Goal: Task Accomplishment & Management: Use online tool/utility

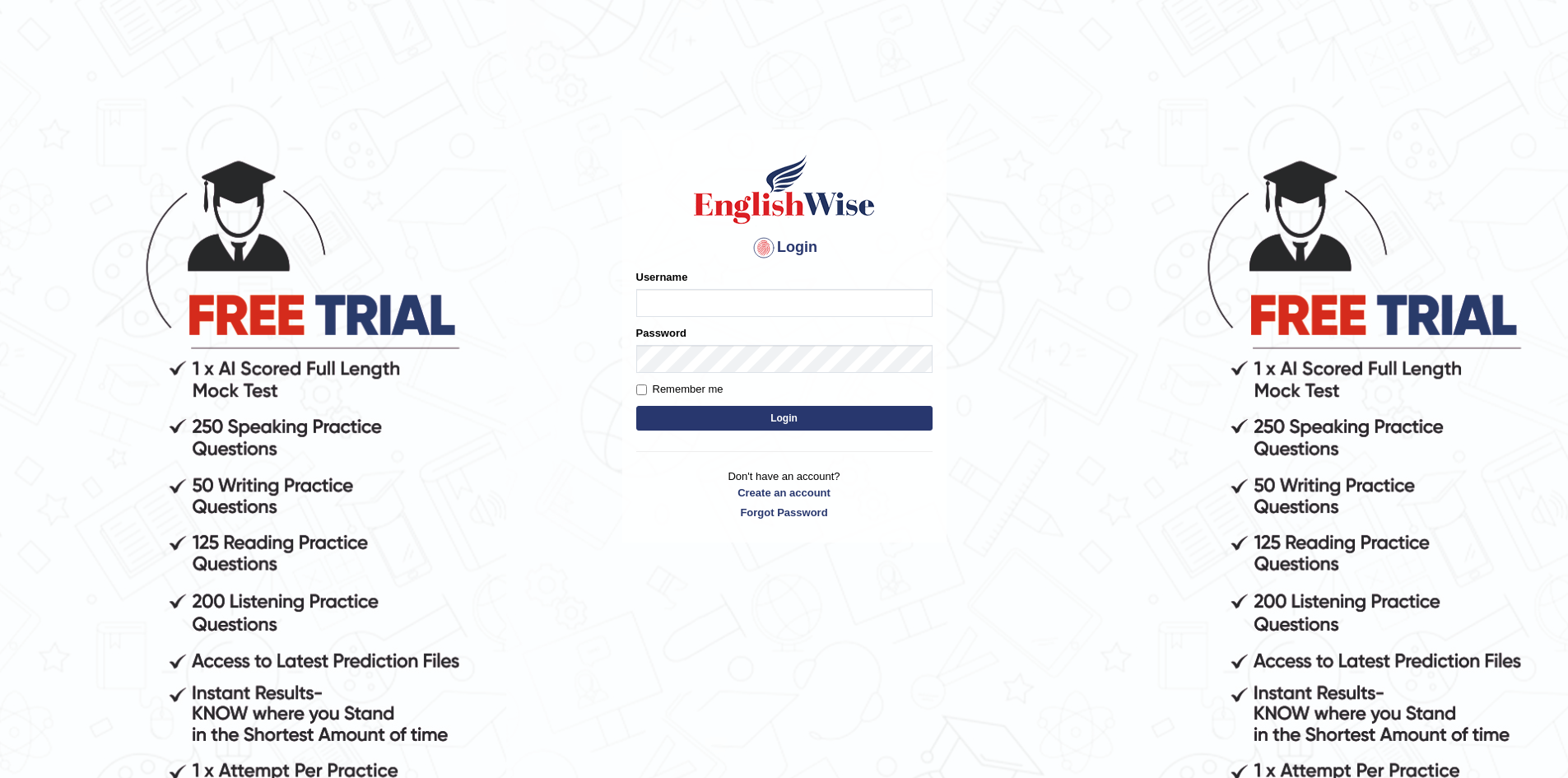
drag, startPoint x: 0, startPoint y: 0, endPoint x: 706, endPoint y: 311, distance: 771.5
click at [706, 311] on input "Username" at bounding box center [784, 303] width 296 height 28
drag, startPoint x: 645, startPoint y: 306, endPoint x: 726, endPoint y: 302, distance: 81.1
click at [726, 302] on input "Sangita9362" at bounding box center [784, 303] width 296 height 28
click at [924, 304] on input "Sangita9362Sangita9362Sangita9362Sangita9362Sangita9362Sangita9362Sangita9362Sa…" at bounding box center [784, 303] width 296 height 28
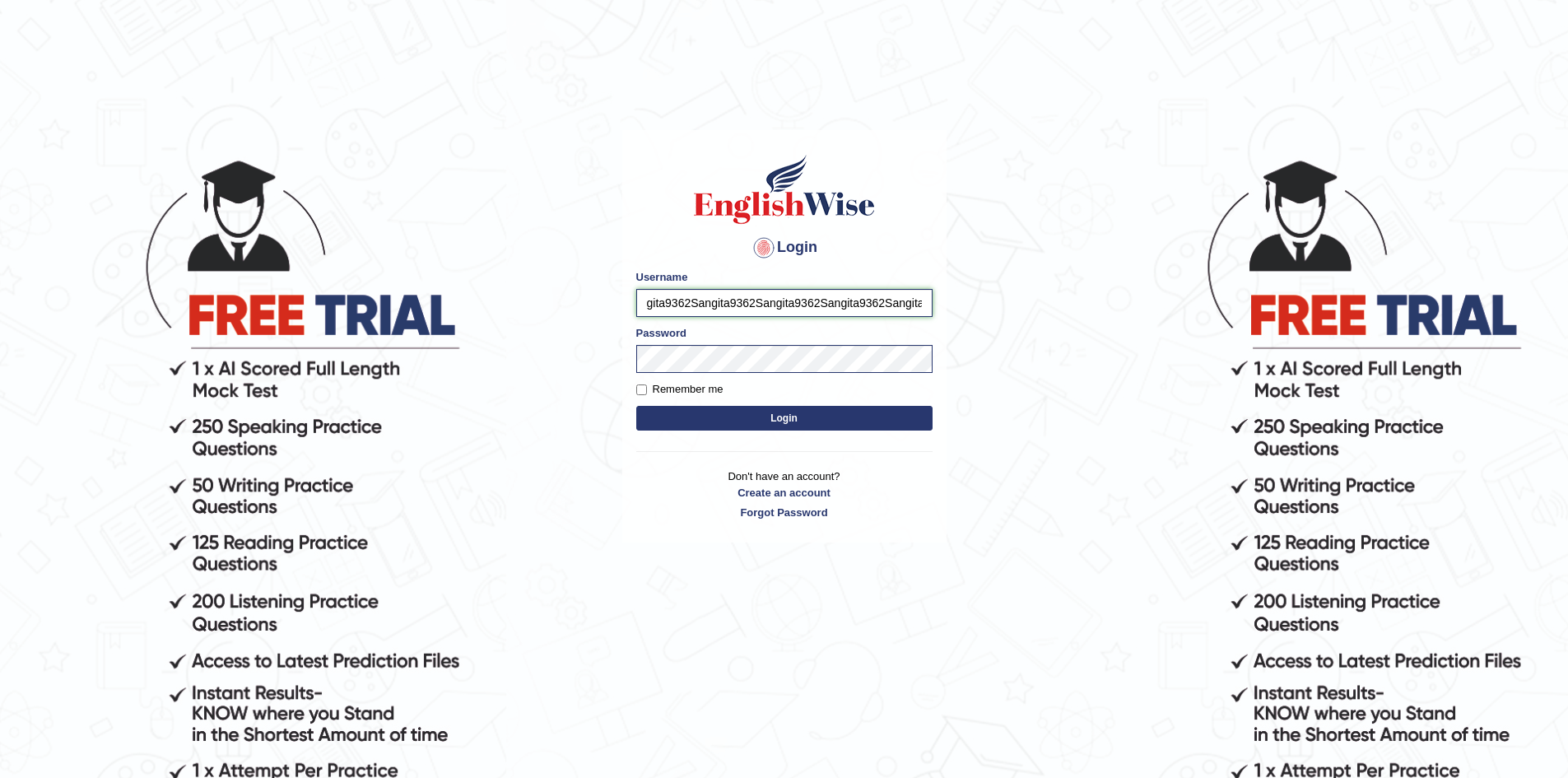
click at [925, 301] on input "gita9362Sangita9362Sangita9362Sangita9362Sangita9362Sangita9362Sangita9362Sangi…" at bounding box center [784, 303] width 296 height 28
click at [910, 301] on input "9362Sangita9362Sangita9362Sangita9362Sangita9362Sangita9362Sangita9362Sangita93…" at bounding box center [784, 303] width 296 height 28
click at [890, 298] on input "362Sangita9362Sangita9362Sangita9362" at bounding box center [784, 303] width 296 height 28
type input "3"
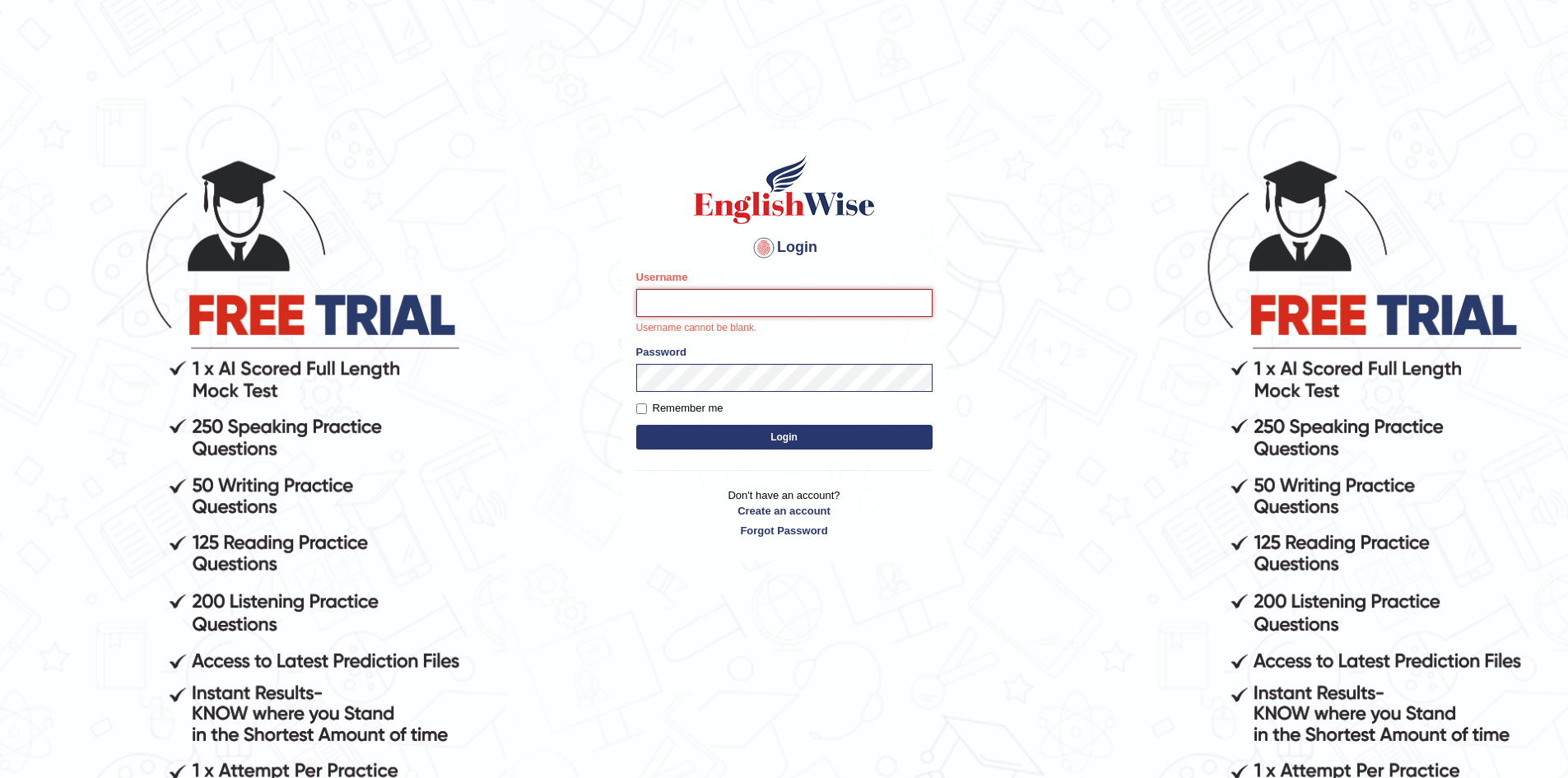
click at [872, 303] on input "Username" at bounding box center [784, 303] width 296 height 28
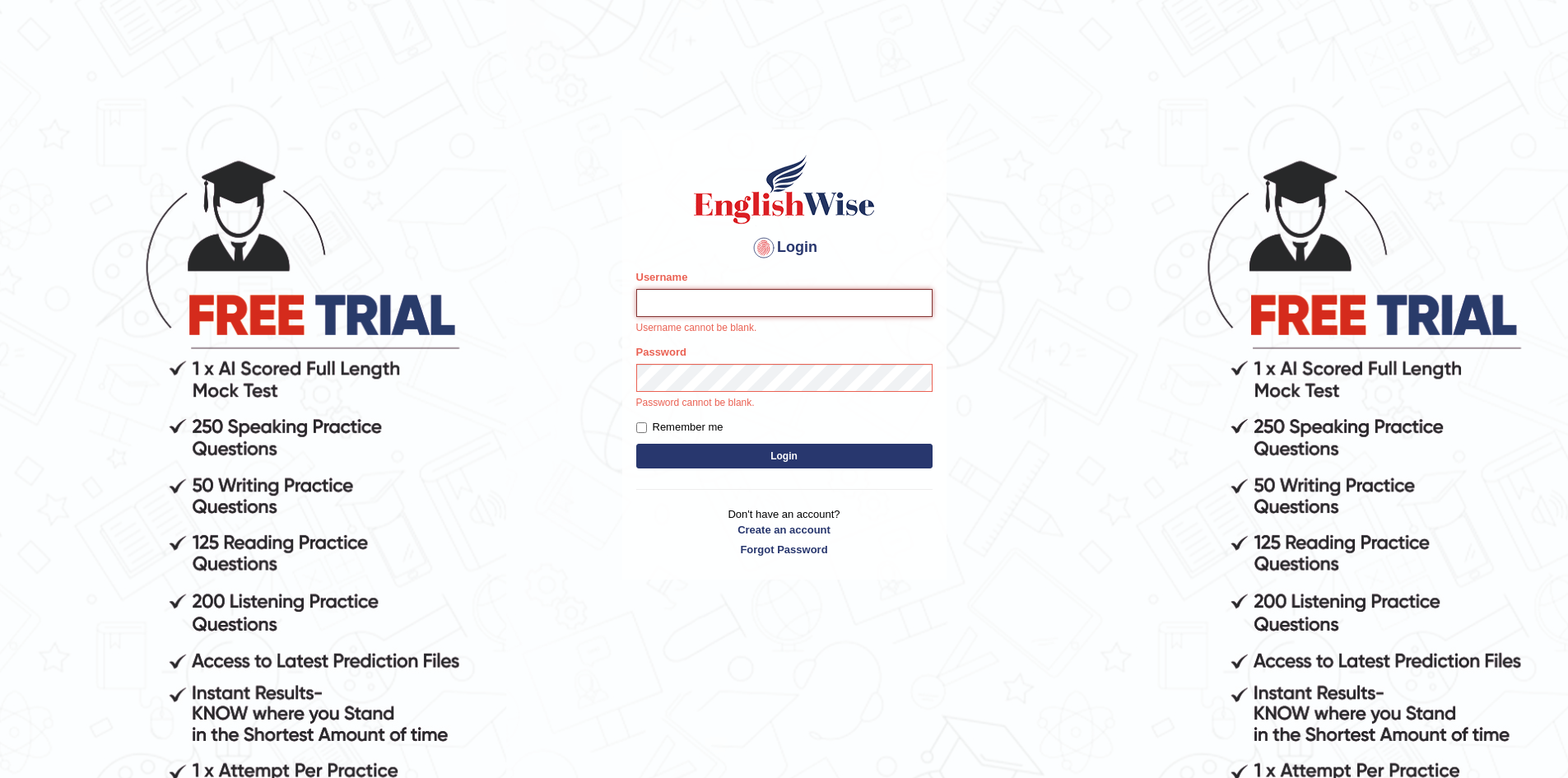
type input "sangita9362"
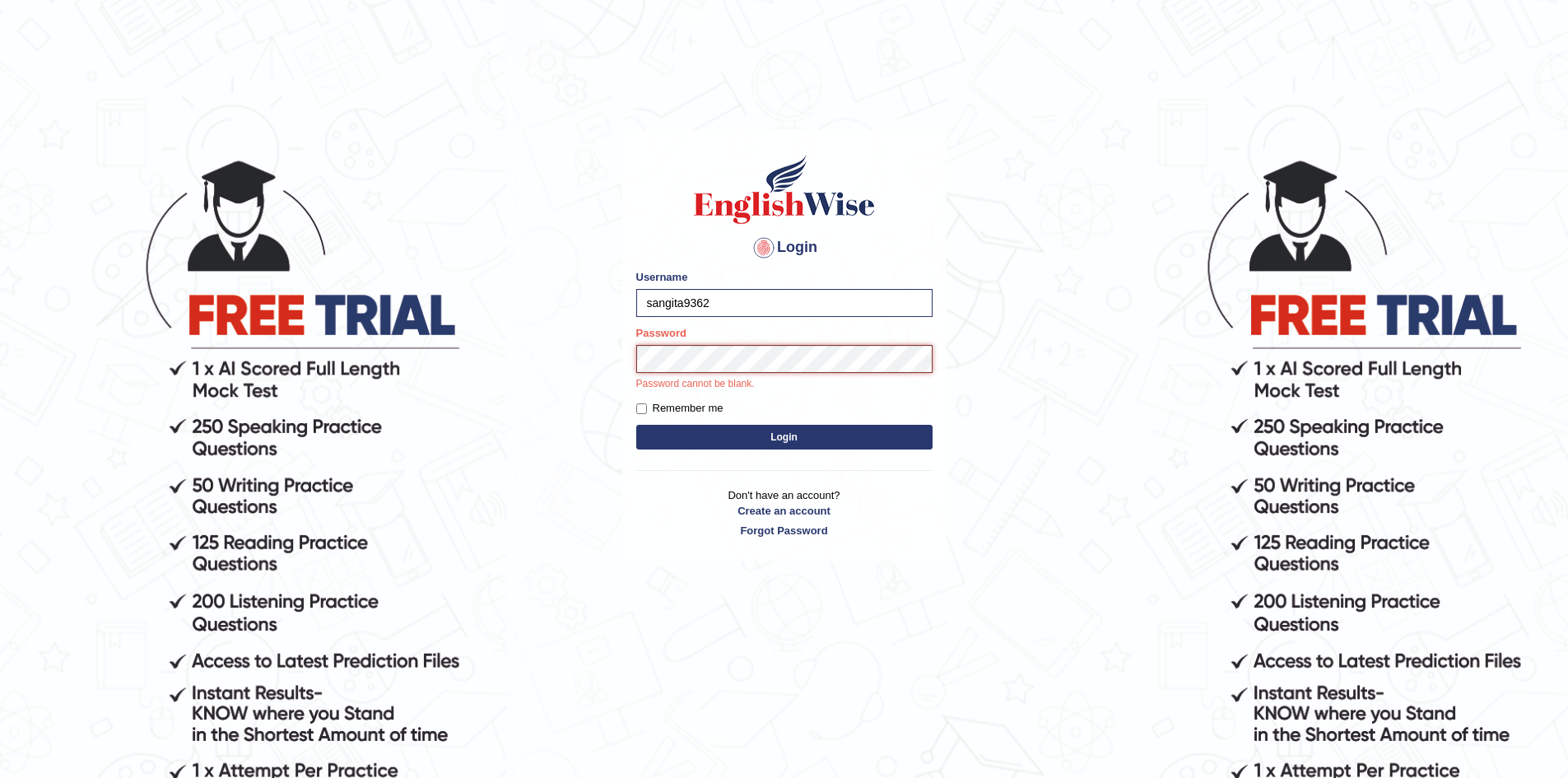
click at [636, 424] on button "Login" at bounding box center [784, 436] width 296 height 25
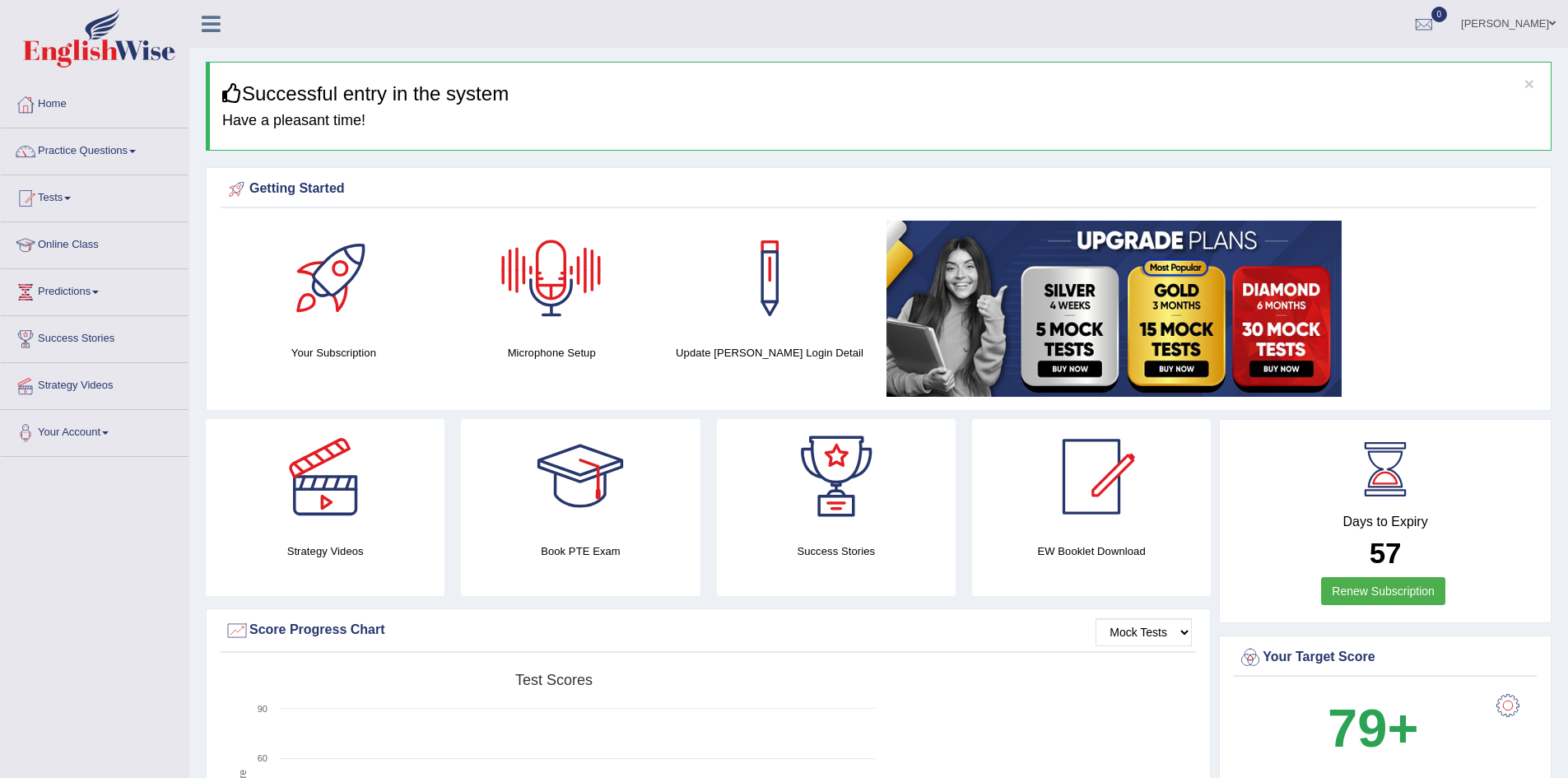
click at [559, 268] on div at bounding box center [551, 279] width 116 height 116
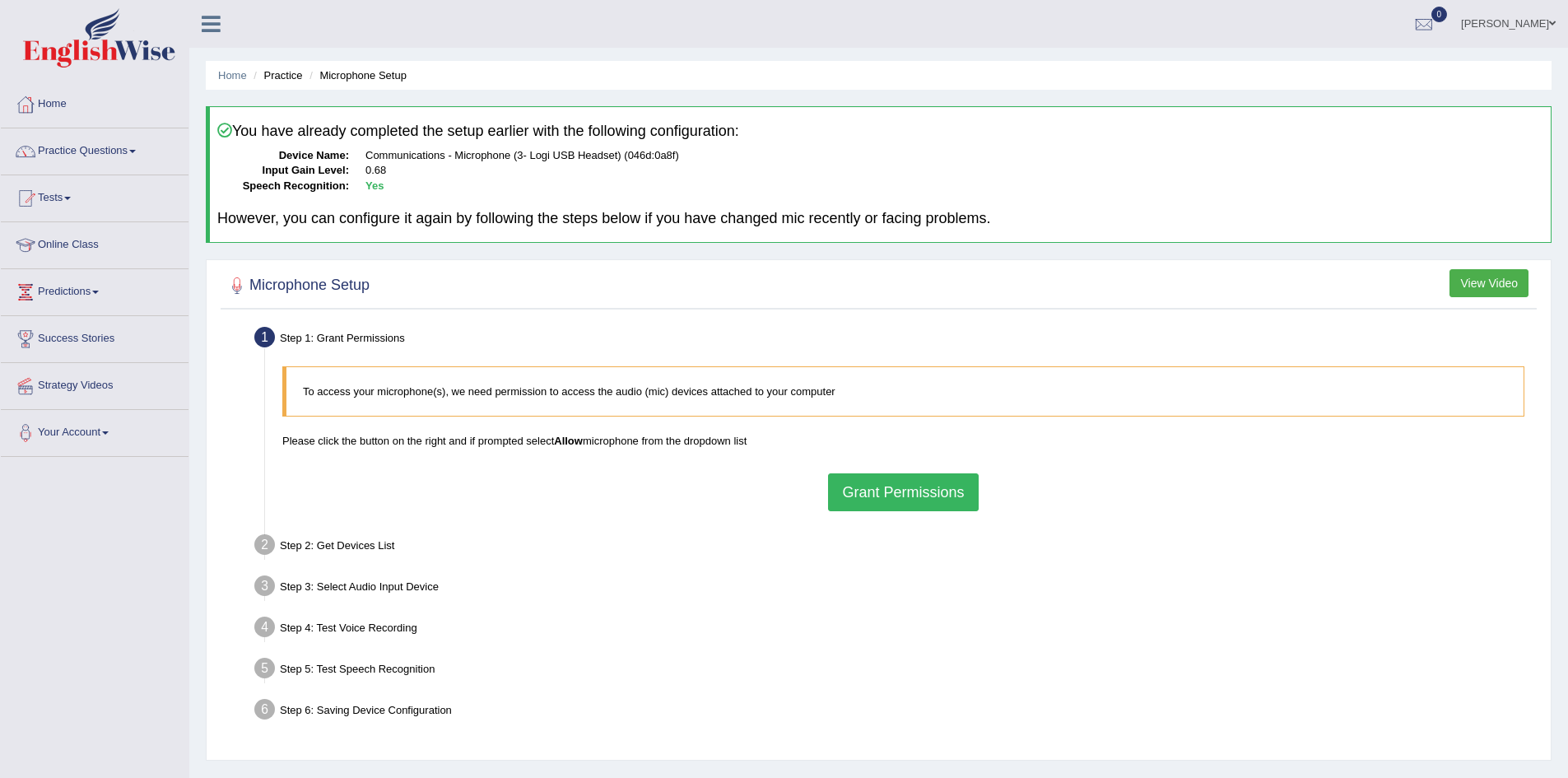
click at [930, 488] on button "Grant Permissions" at bounding box center [904, 493] width 150 height 38
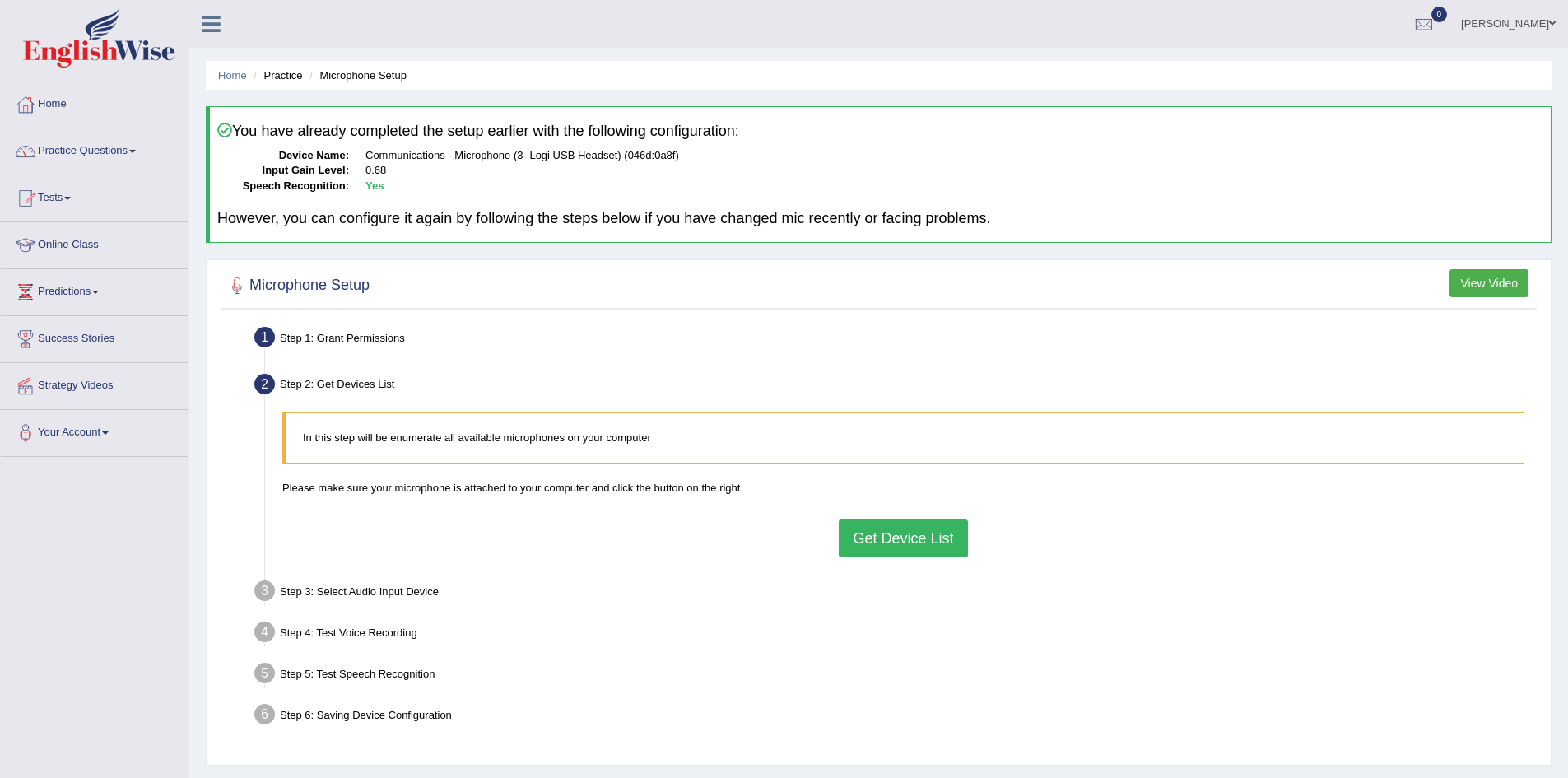
click at [925, 530] on button "Get Device List" at bounding box center [903, 538] width 129 height 38
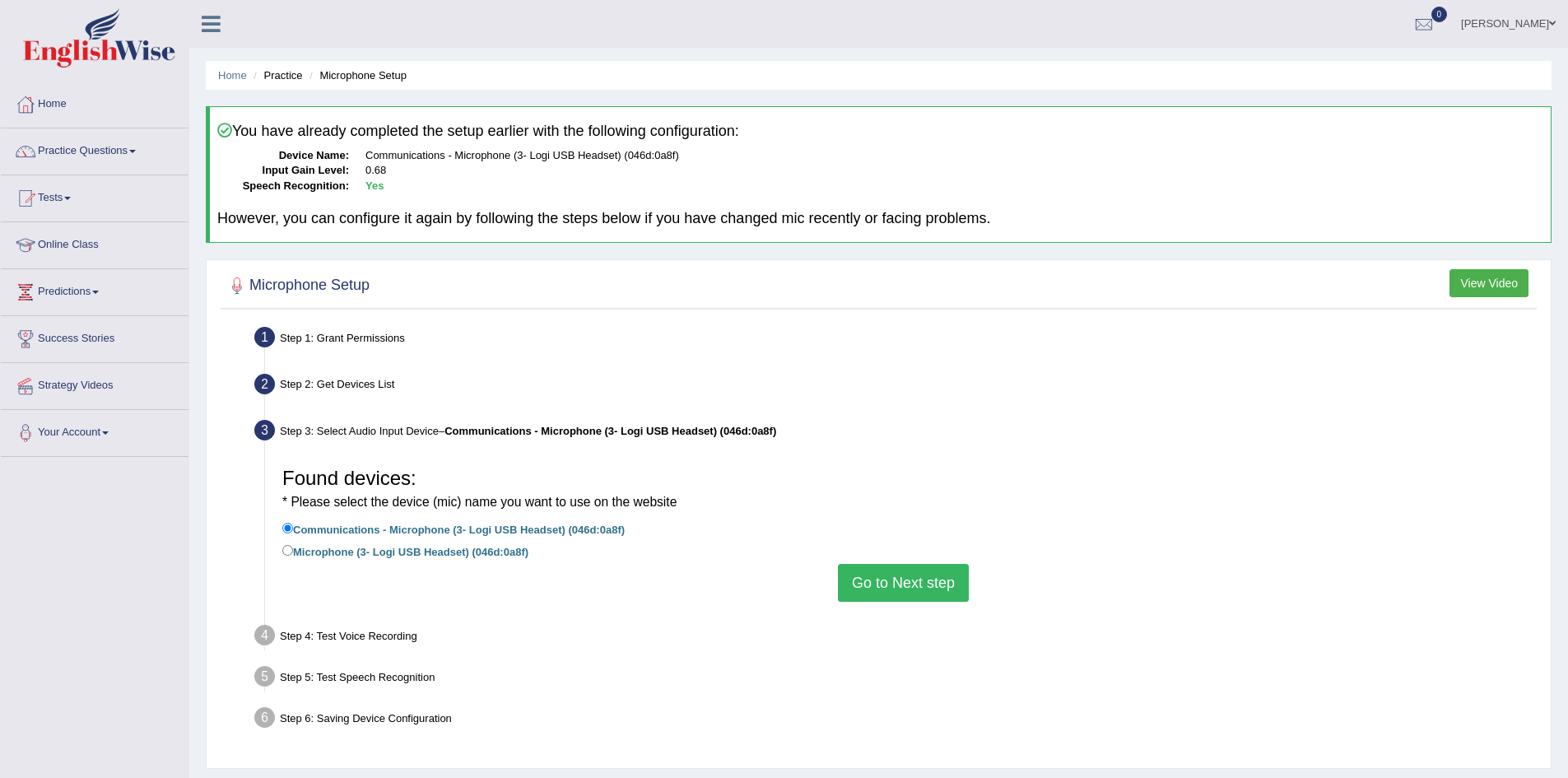
click at [903, 581] on button "Go to Next step" at bounding box center [904, 583] width 131 height 38
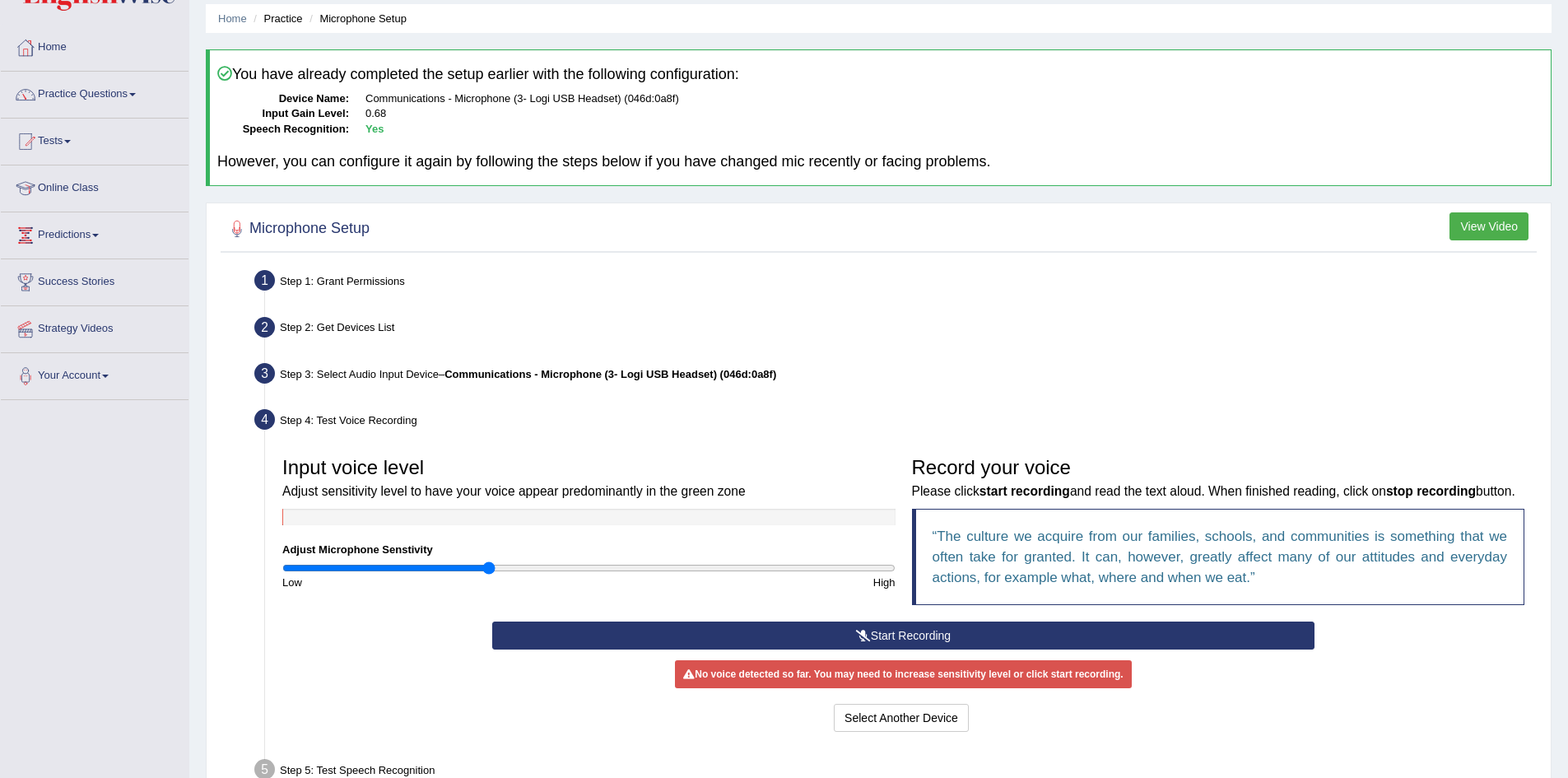
scroll to position [216, 0]
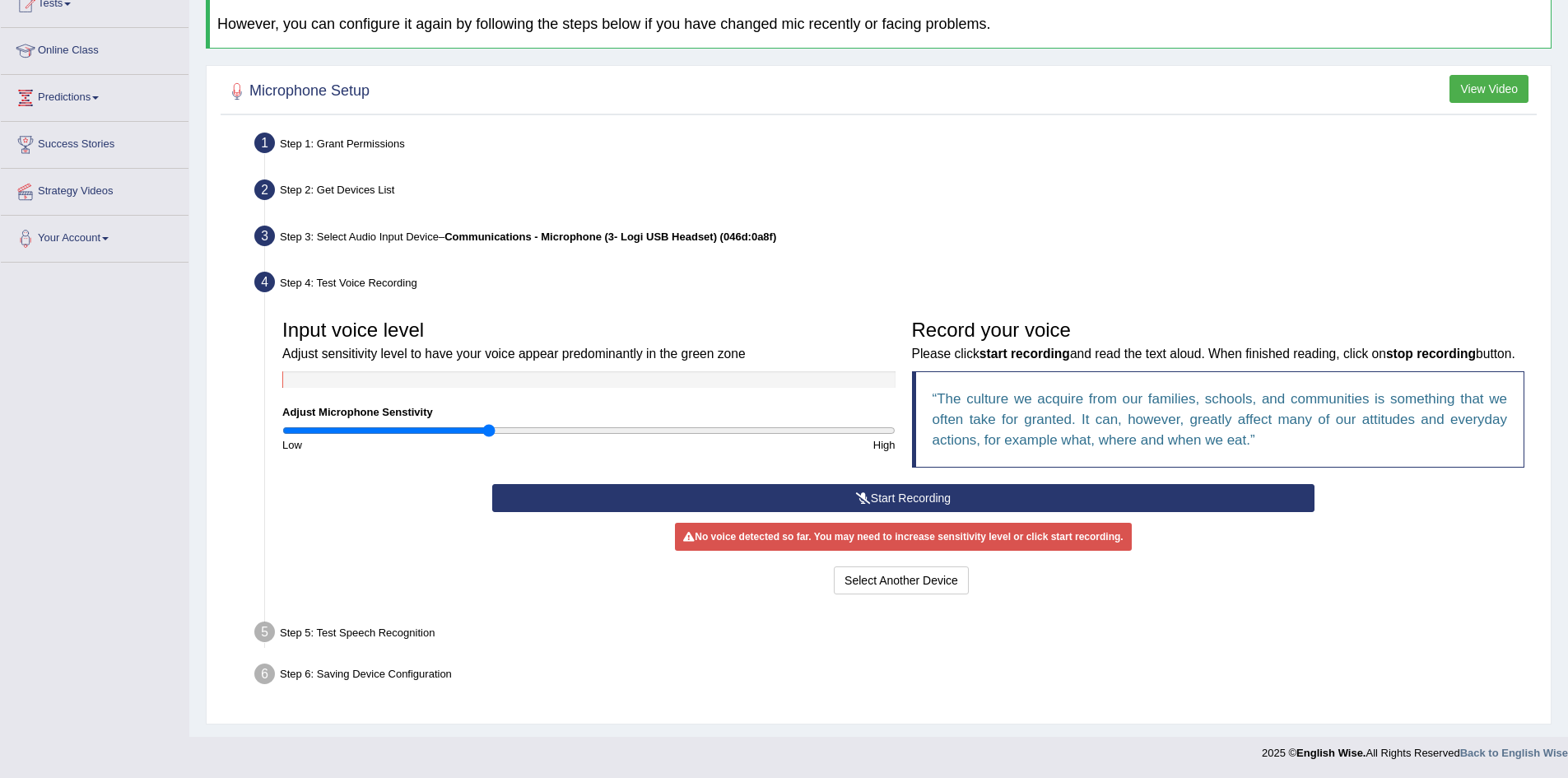
click at [872, 487] on button "Start Recording" at bounding box center [904, 498] width 822 height 28
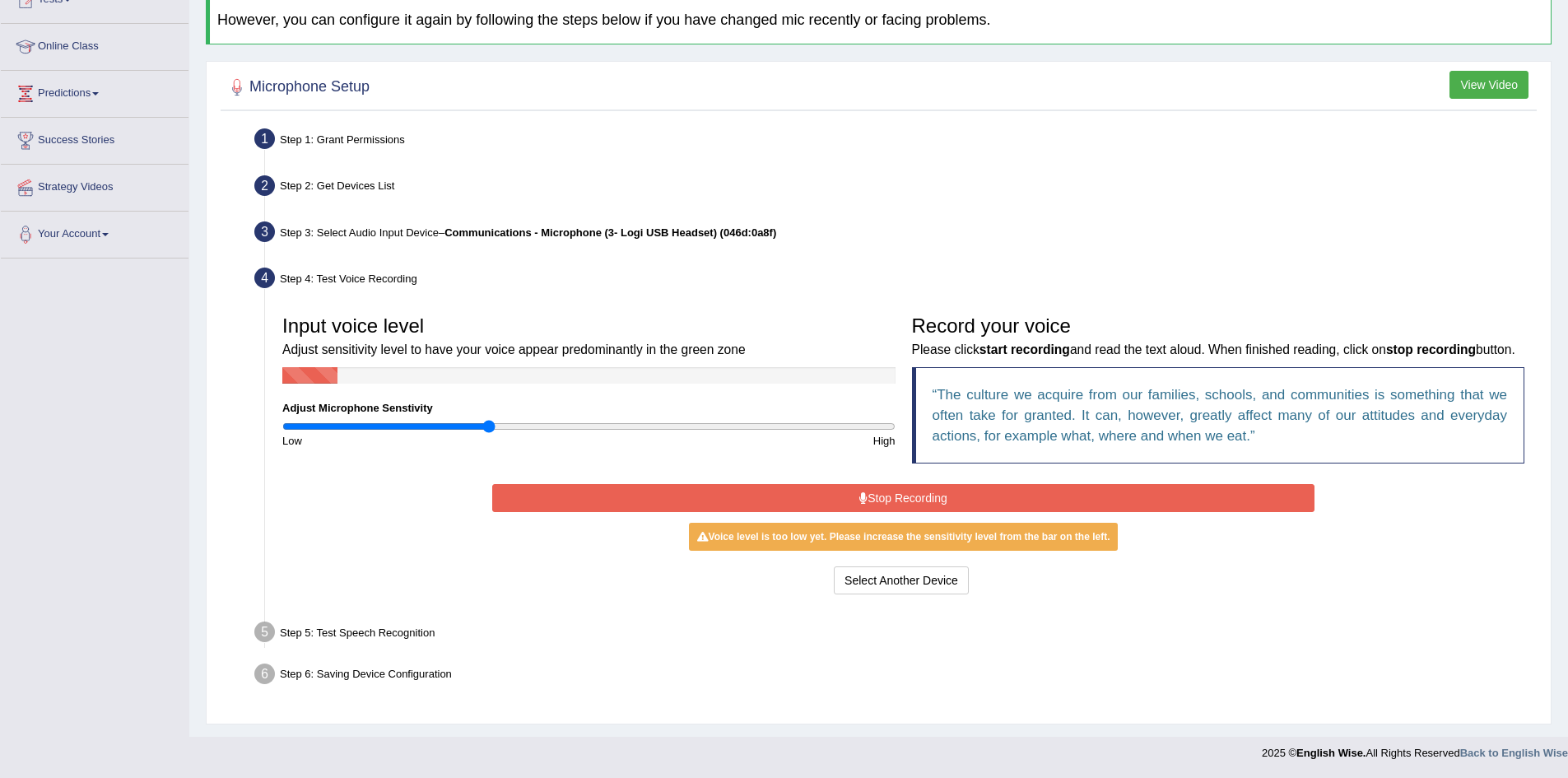
click at [869, 498] on button "Stop Recording" at bounding box center [904, 498] width 822 height 28
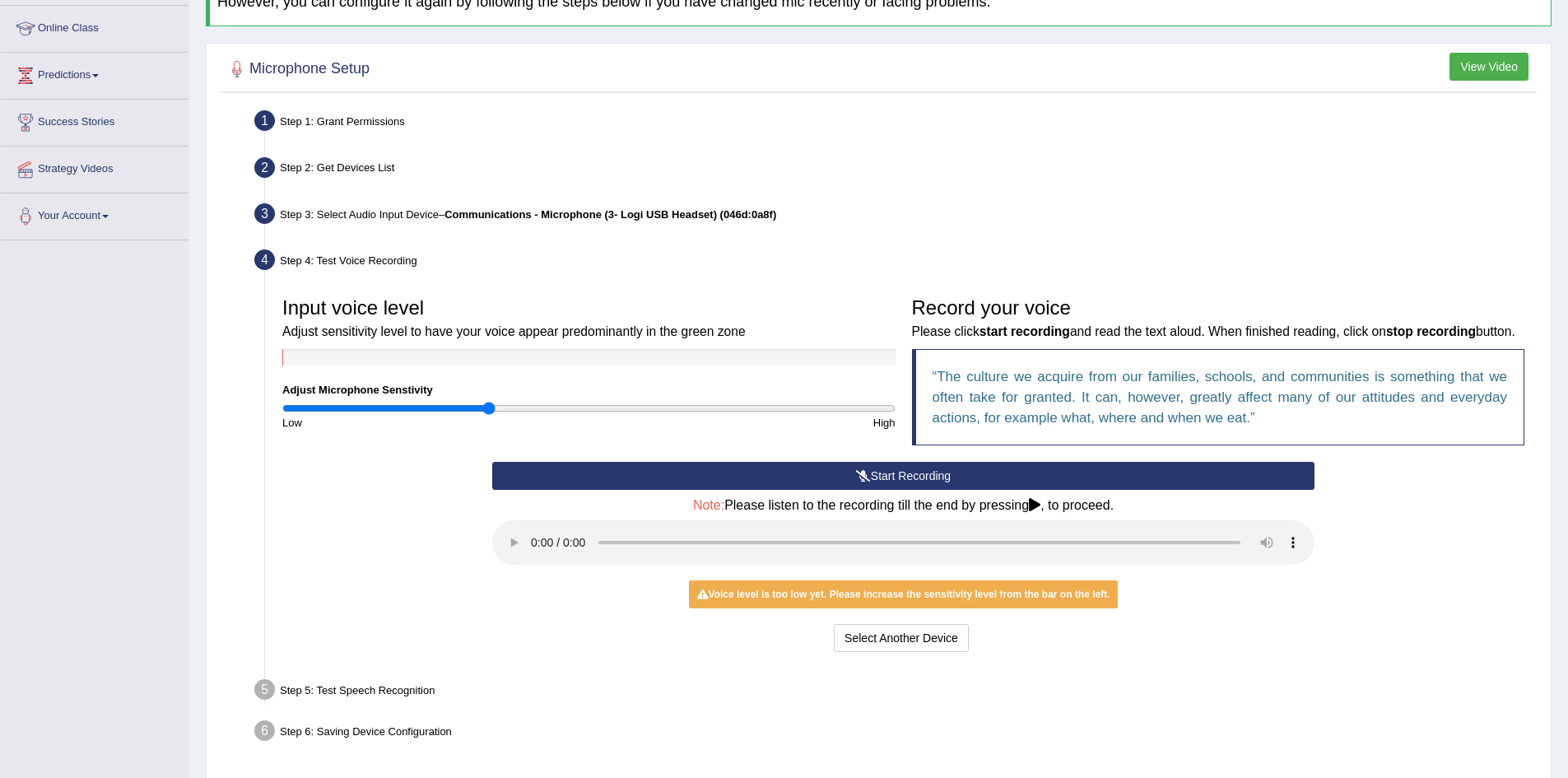
click at [1491, 51] on div "Microphone Setup View Video Step 1: Grant Permissions To access your microphone…" at bounding box center [879, 412] width 1346 height 739
click at [1486, 56] on button "View Video" at bounding box center [1489, 66] width 79 height 28
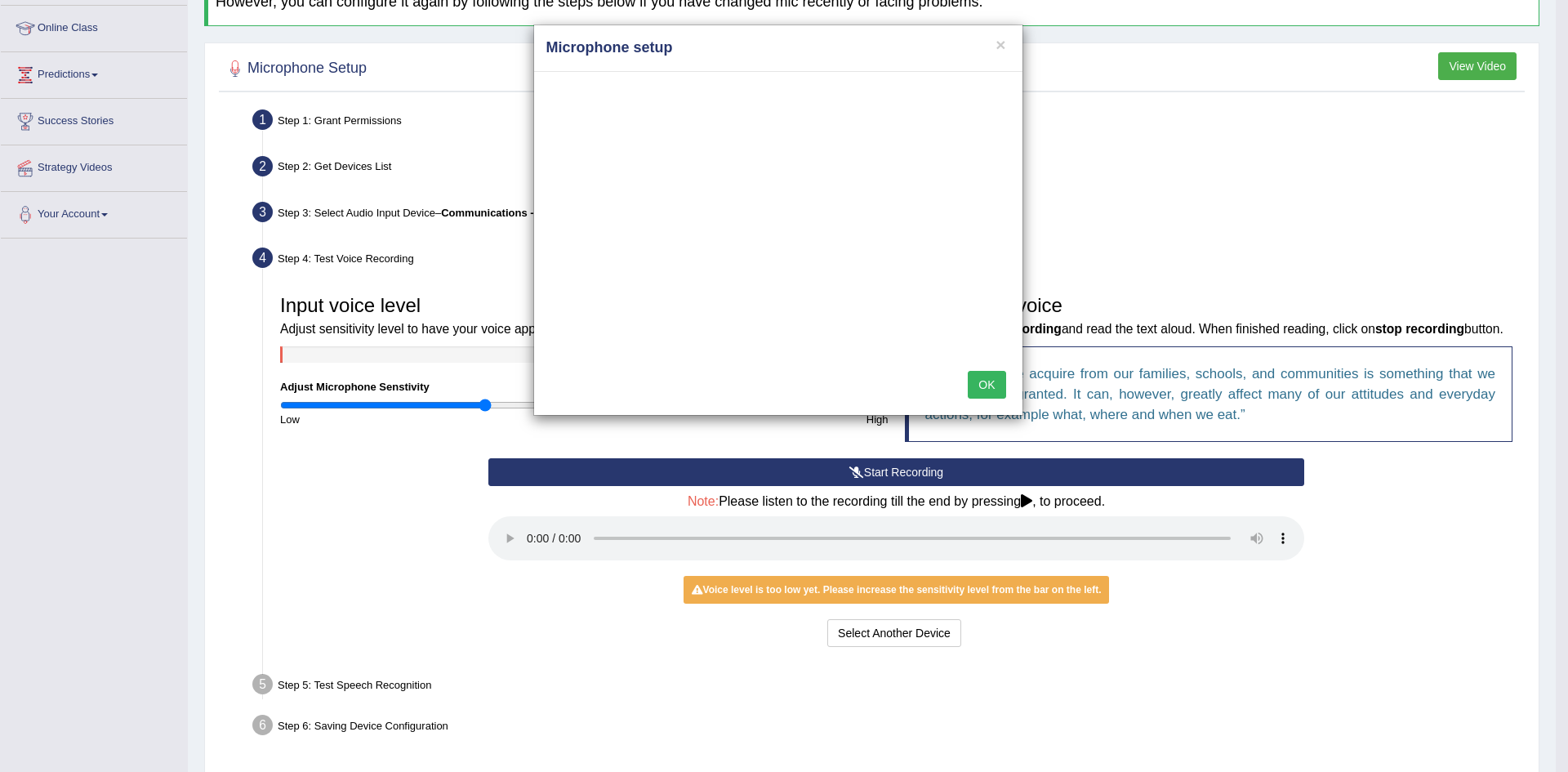
click at [989, 42] on h4 "Microphone setup" at bounding box center [778, 48] width 464 height 21
click at [1002, 41] on button "×" at bounding box center [1000, 45] width 9 height 17
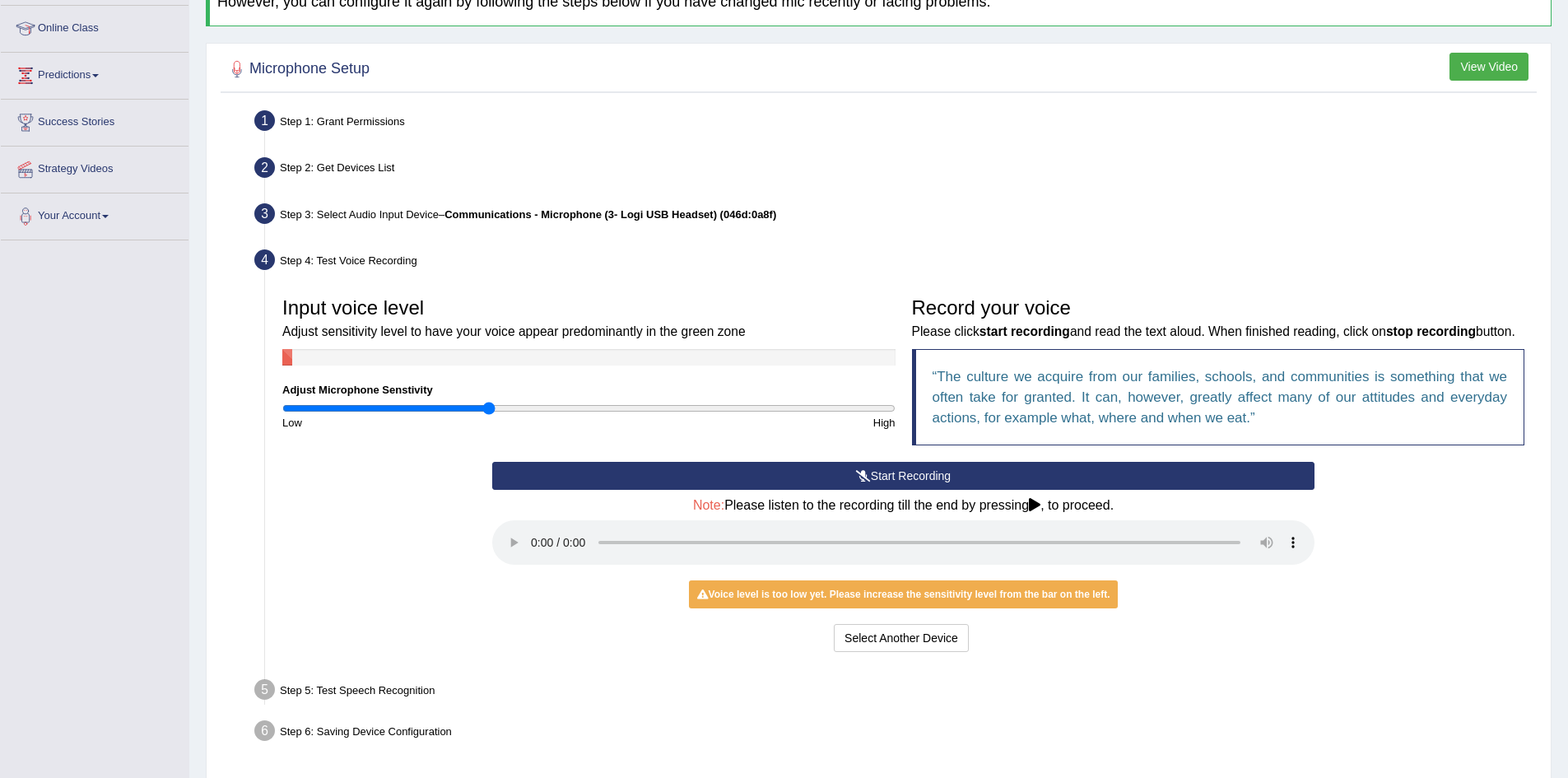
click at [893, 490] on button "Start Recording" at bounding box center [904, 475] width 822 height 28
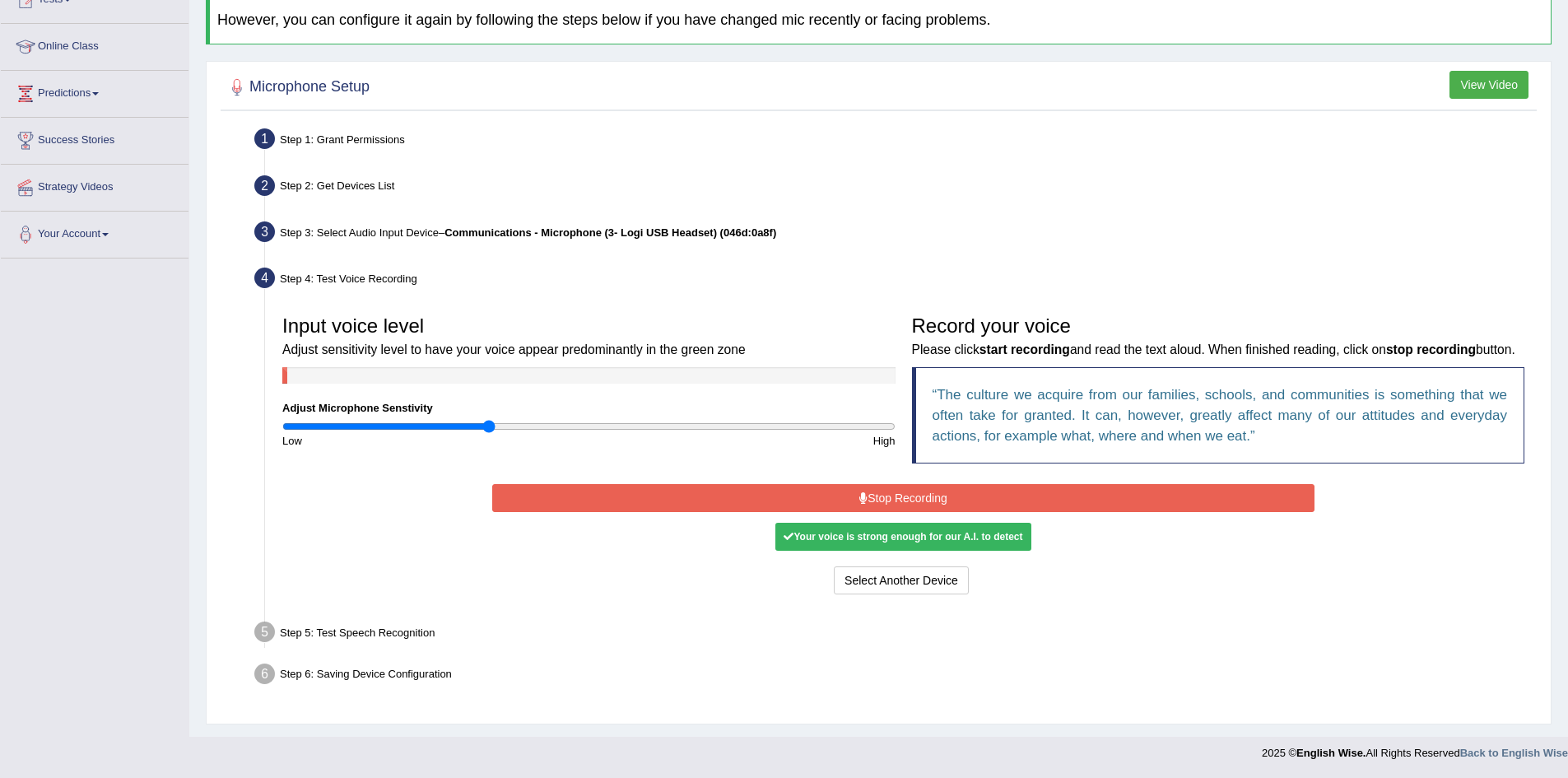
click at [900, 532] on div "Your voice is strong enough for our A.I. to detect" at bounding box center [904, 536] width 255 height 28
click at [901, 543] on div "Your voice is strong enough for our A.I. to detect" at bounding box center [904, 536] width 255 height 28
click at [876, 543] on div "Your voice is strong enough for our A.I. to detect" at bounding box center [904, 536] width 255 height 28
click at [853, 504] on button "Stop Recording" at bounding box center [904, 498] width 822 height 28
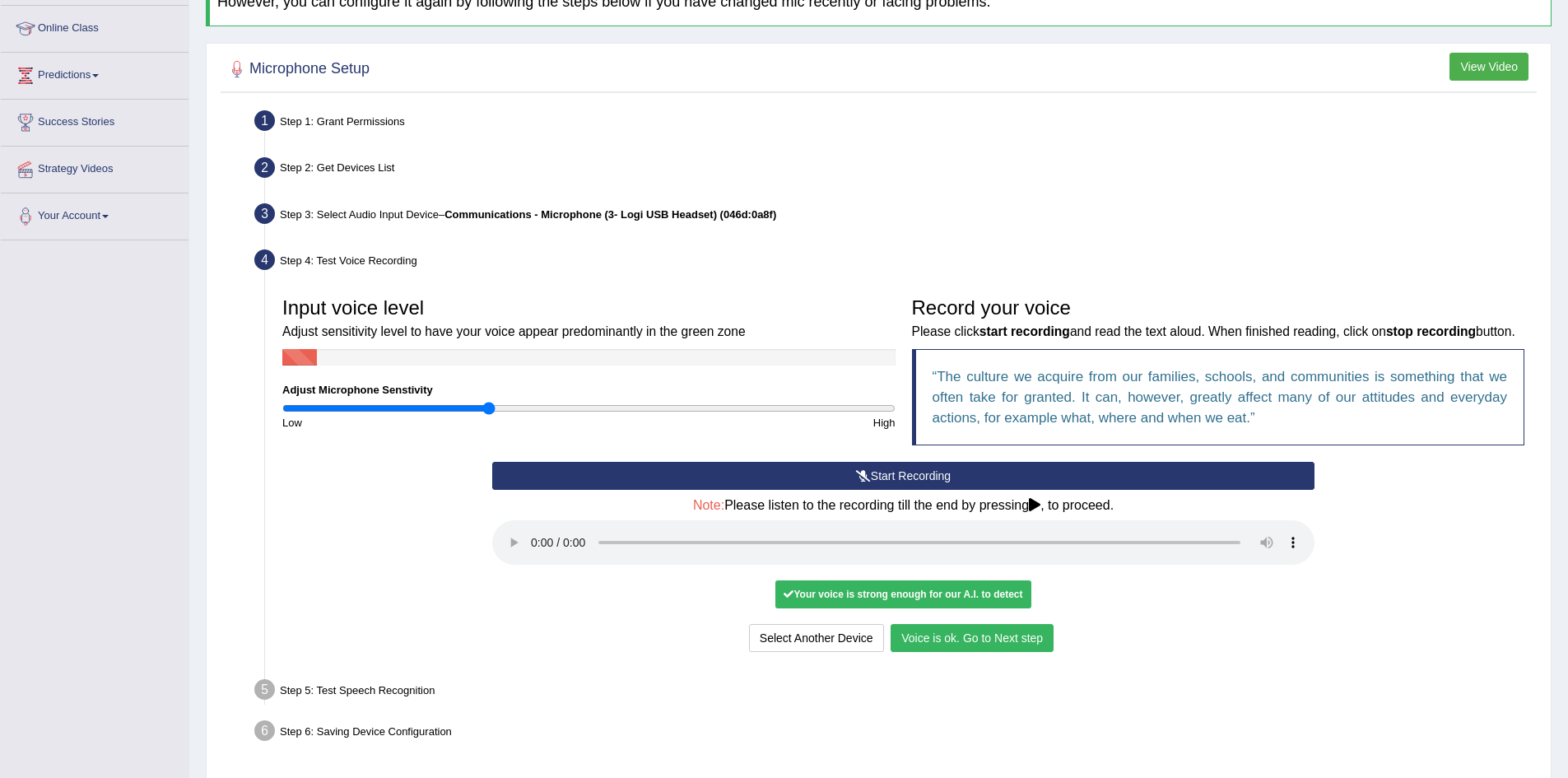
click at [967, 652] on button "Voice is ok. Go to Next step" at bounding box center [972, 637] width 163 height 28
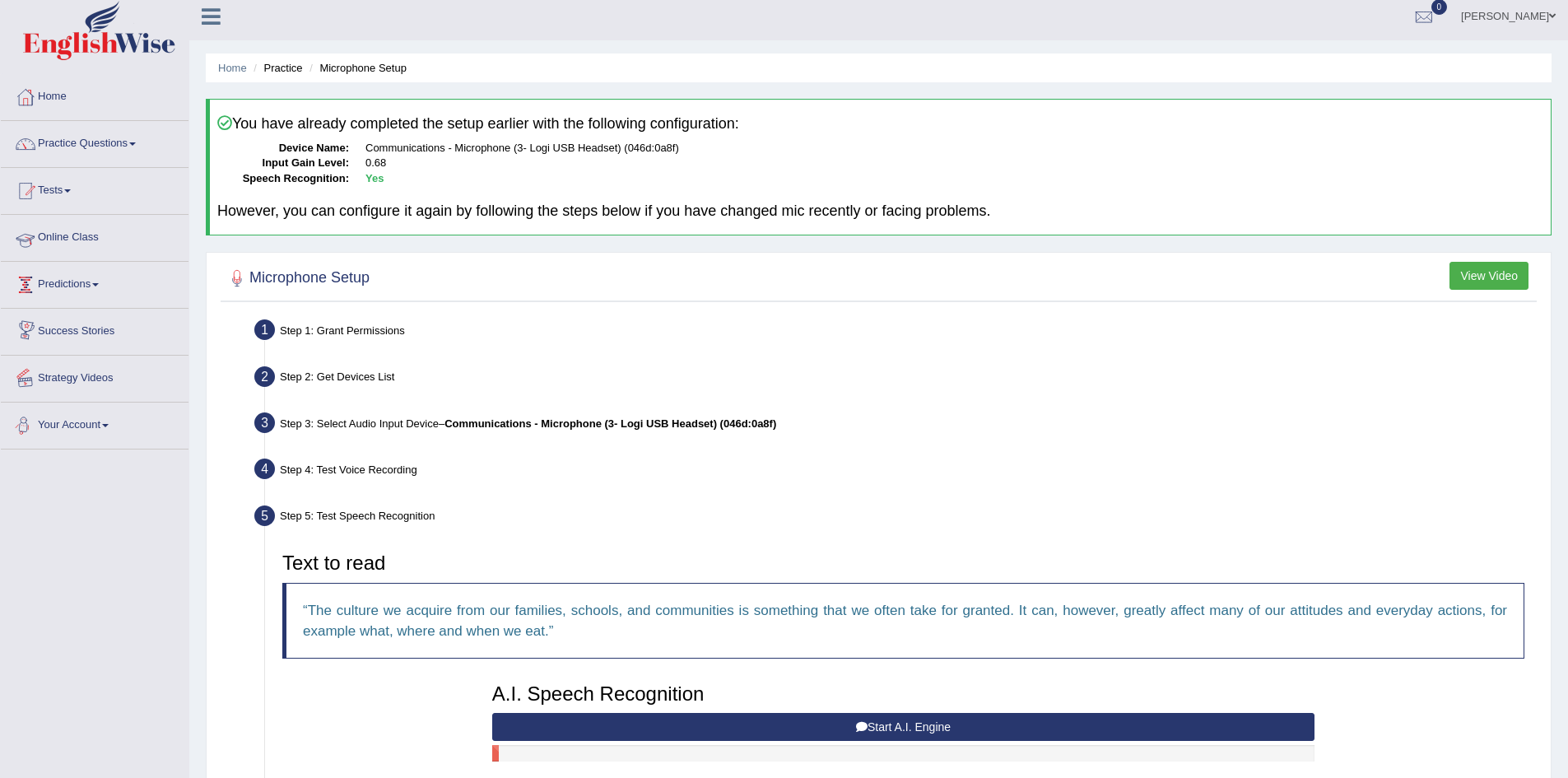
scroll to position [0, 0]
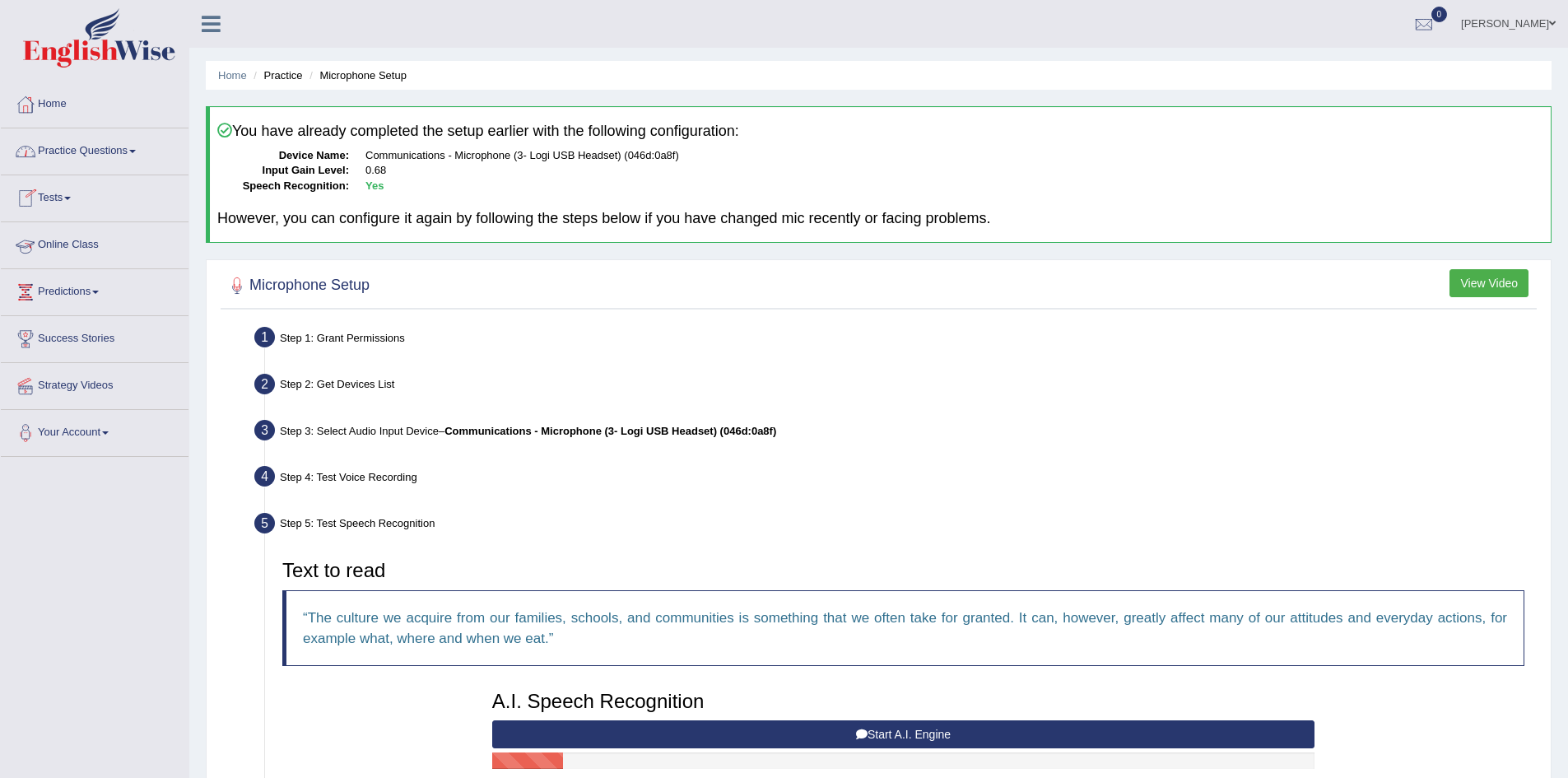
click at [106, 254] on link "Online Class" at bounding box center [95, 243] width 188 height 41
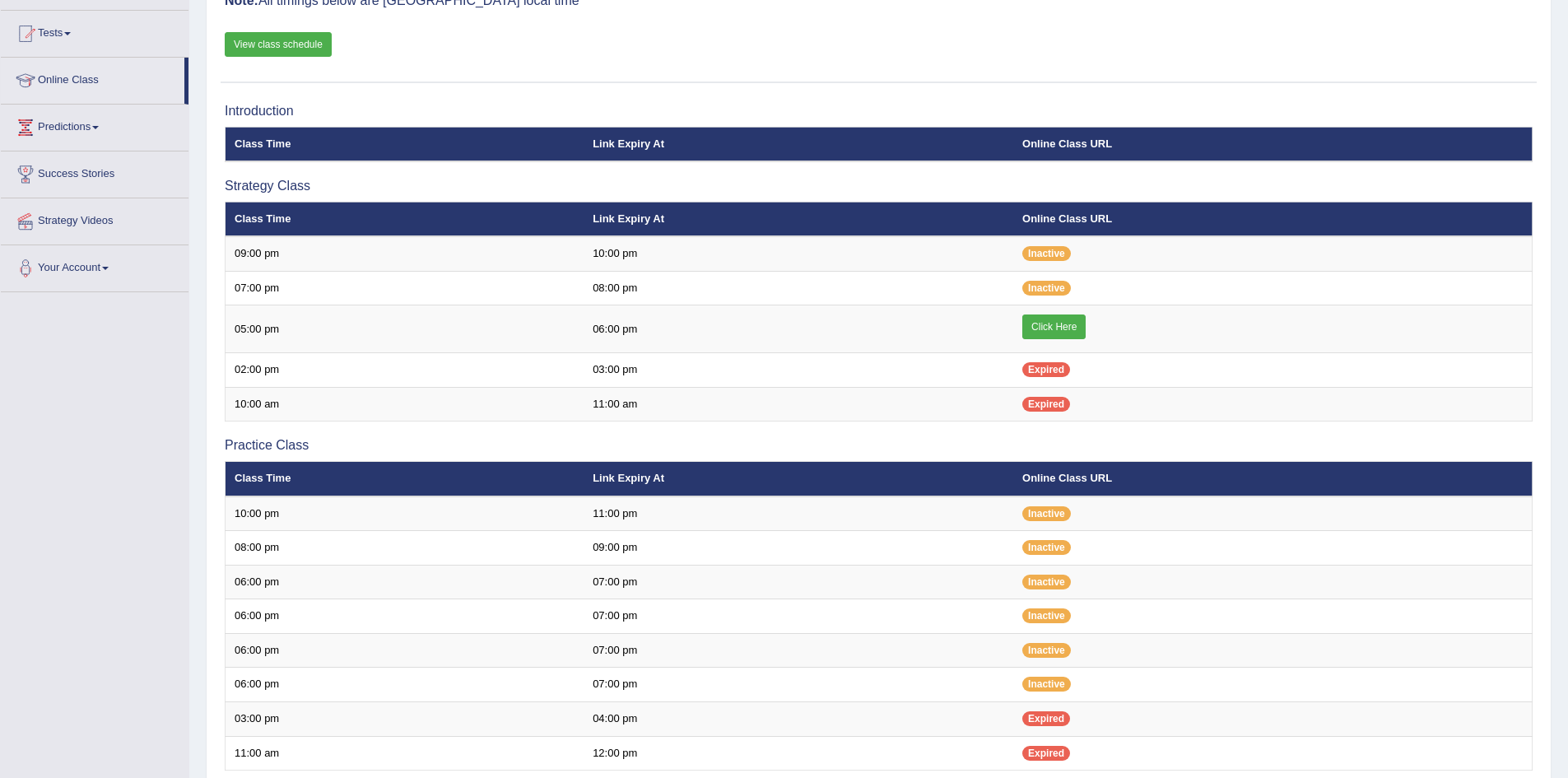
scroll to position [247, 0]
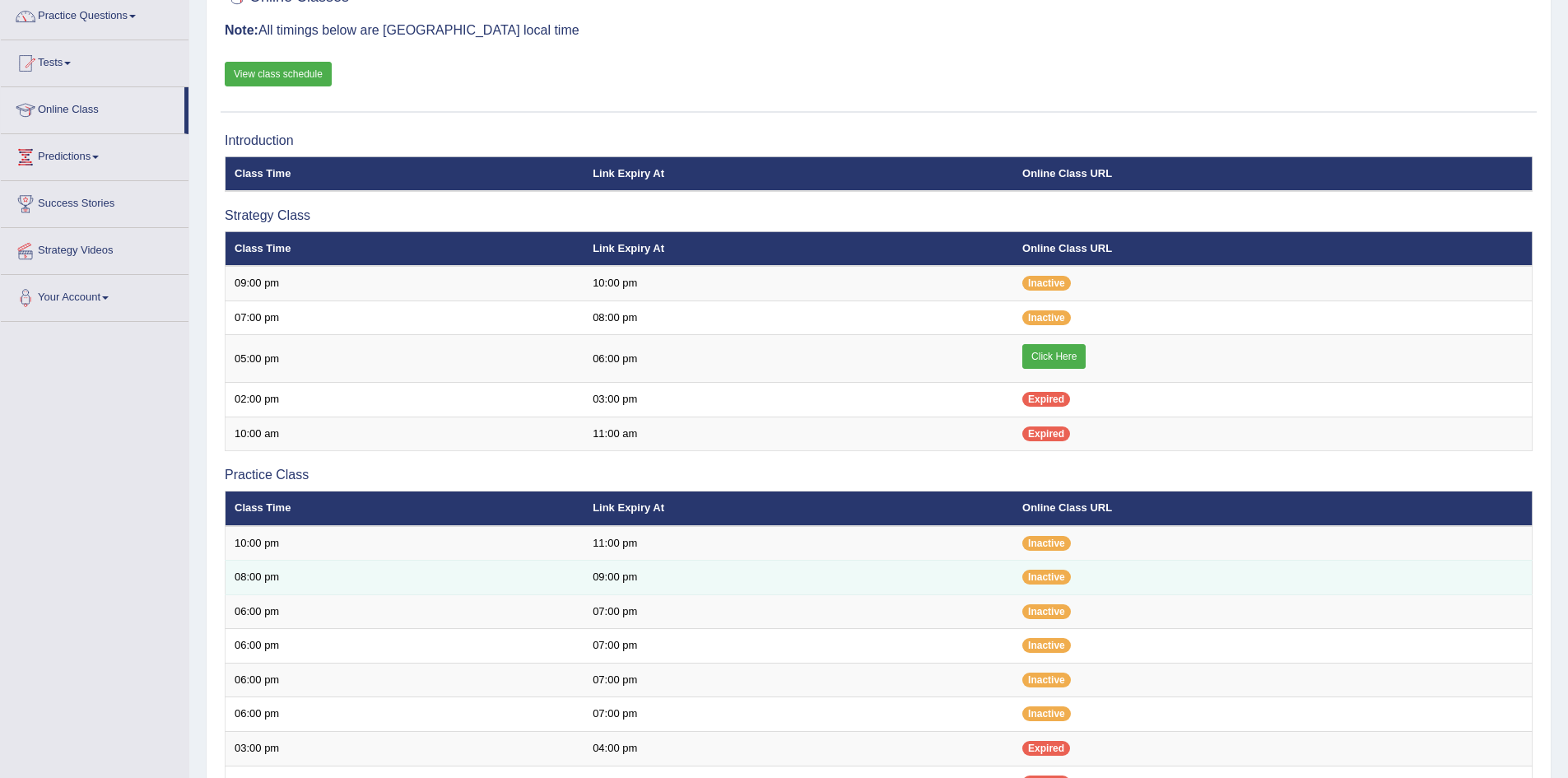
scroll to position [55, 0]
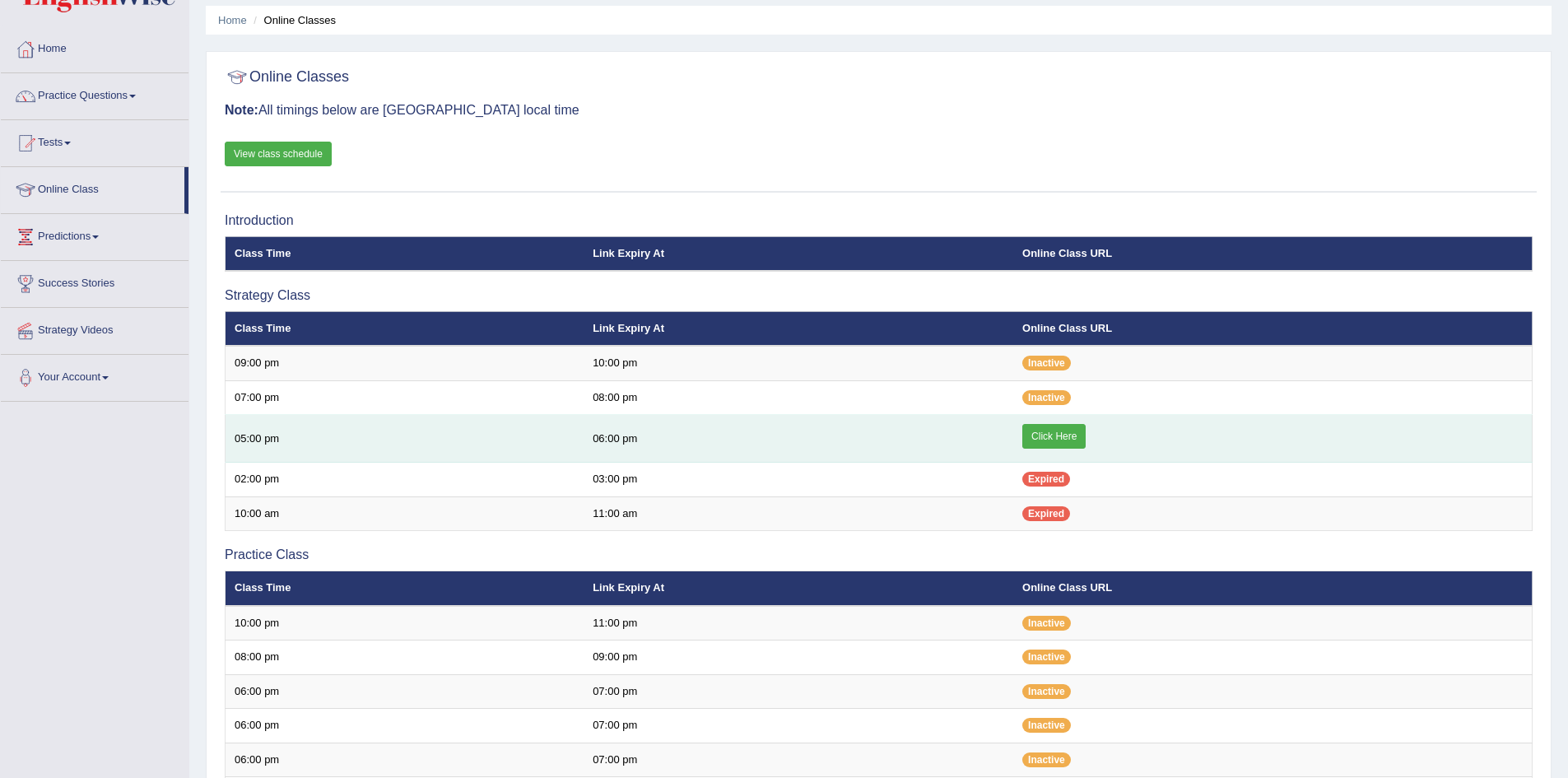
click at [1044, 438] on link "Click Here" at bounding box center [1054, 436] width 63 height 25
click at [1042, 435] on link "Click Here" at bounding box center [1054, 436] width 63 height 25
click at [1042, 436] on link "Click Here" at bounding box center [1054, 436] width 63 height 25
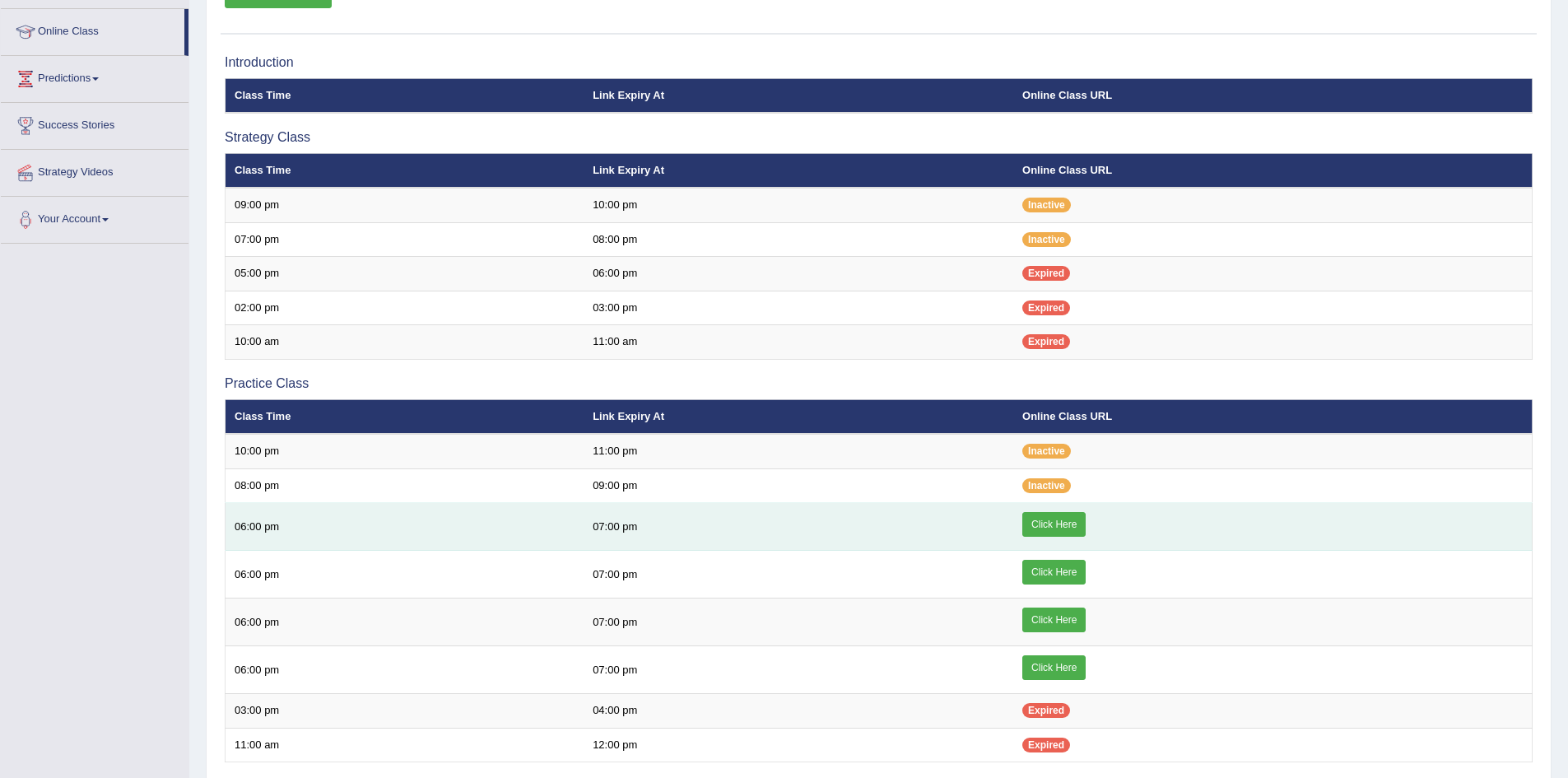
scroll to position [220, 0]
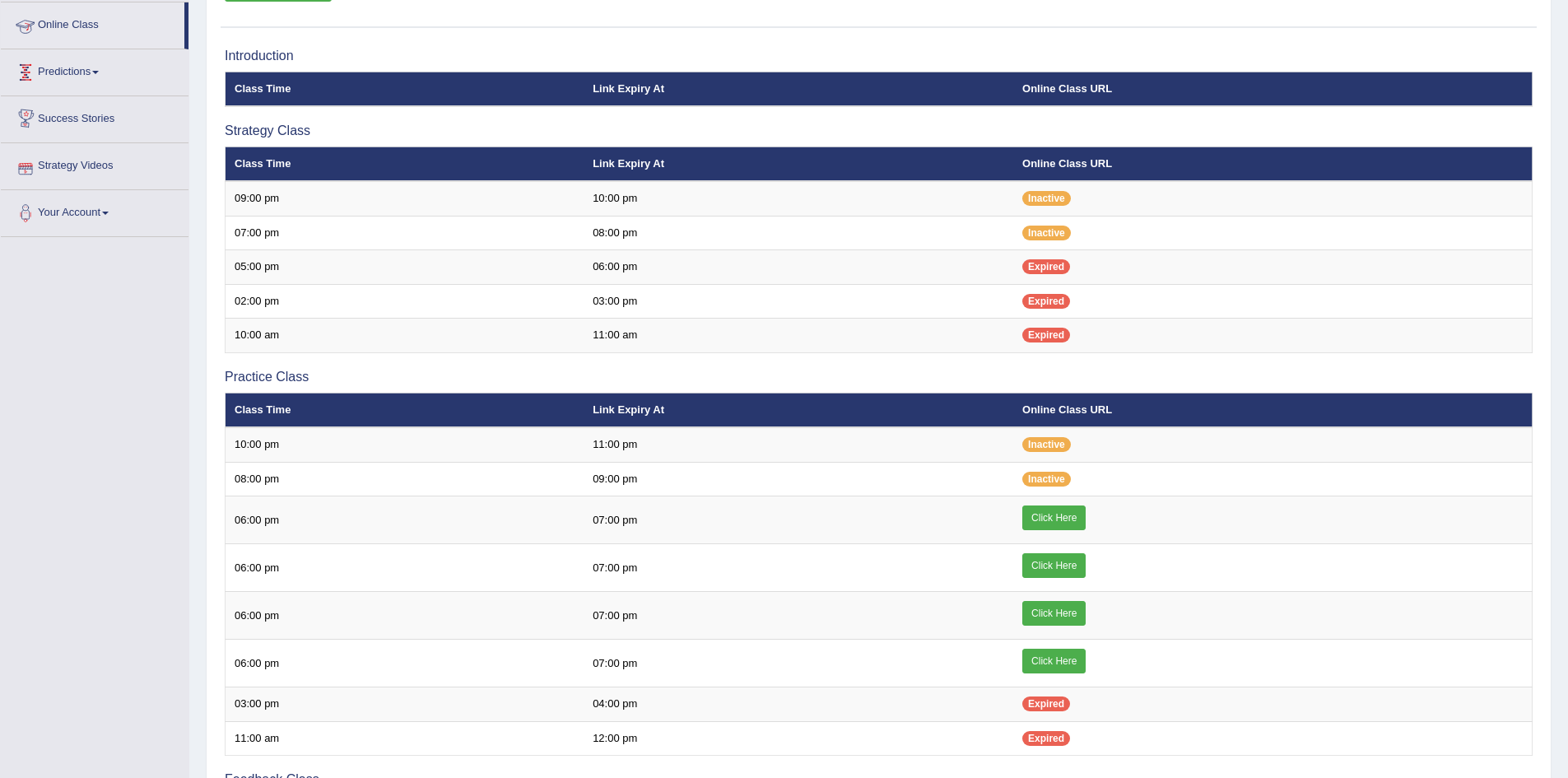
click at [105, 27] on link "Online Class" at bounding box center [92, 23] width 184 height 41
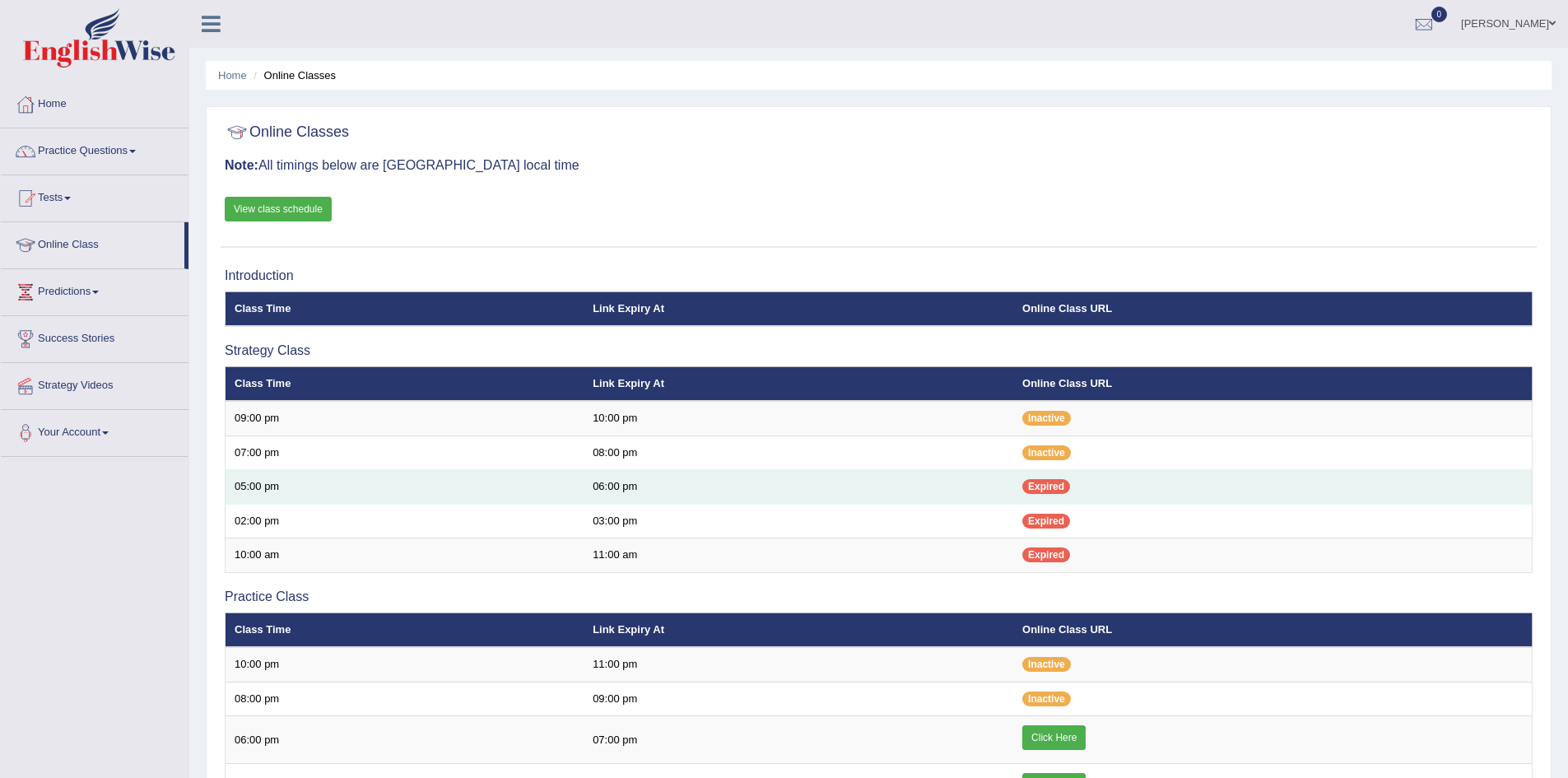
click at [1060, 482] on span "Expired" at bounding box center [1046, 486] width 47 height 15
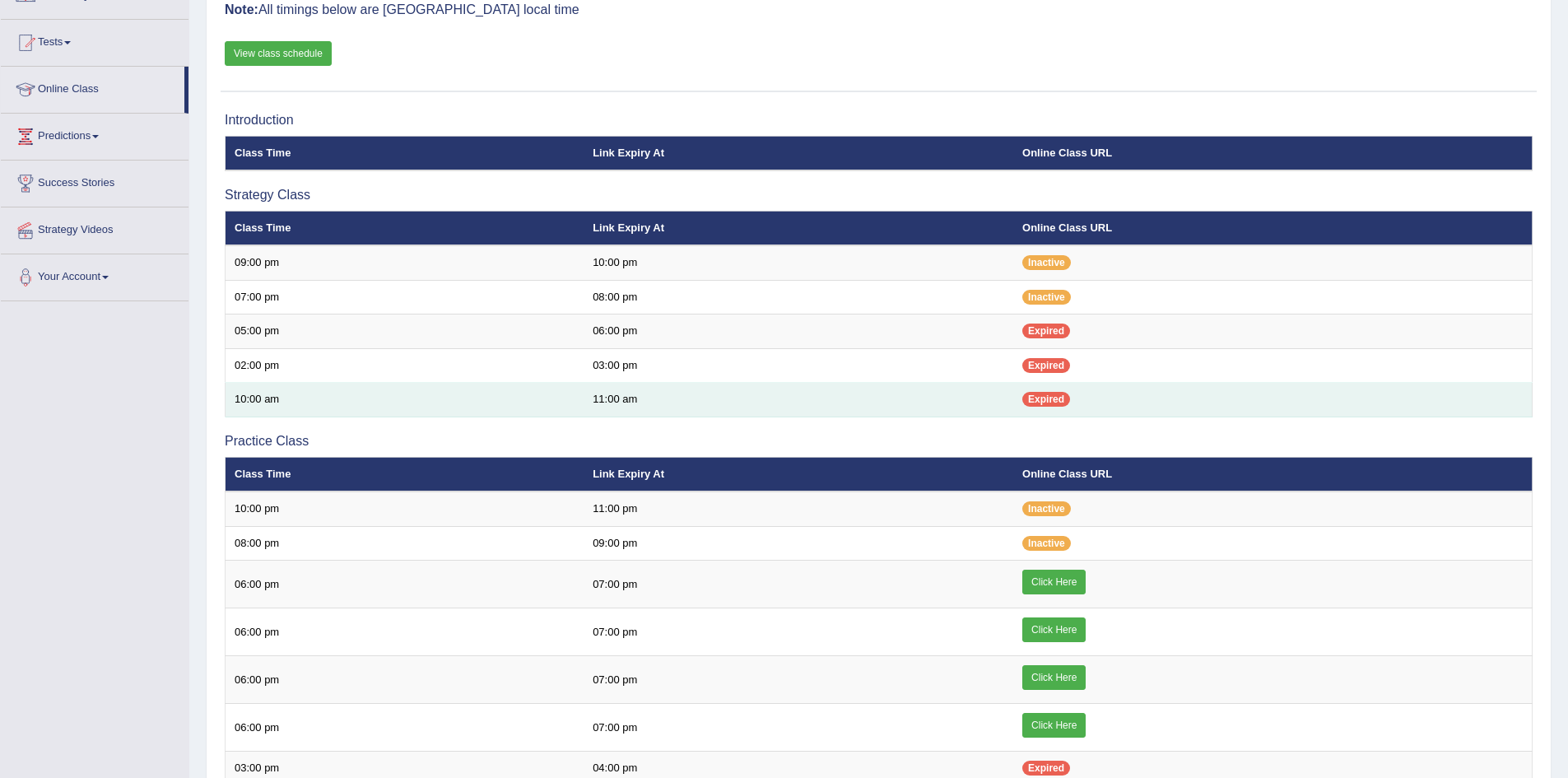
scroll to position [247, 0]
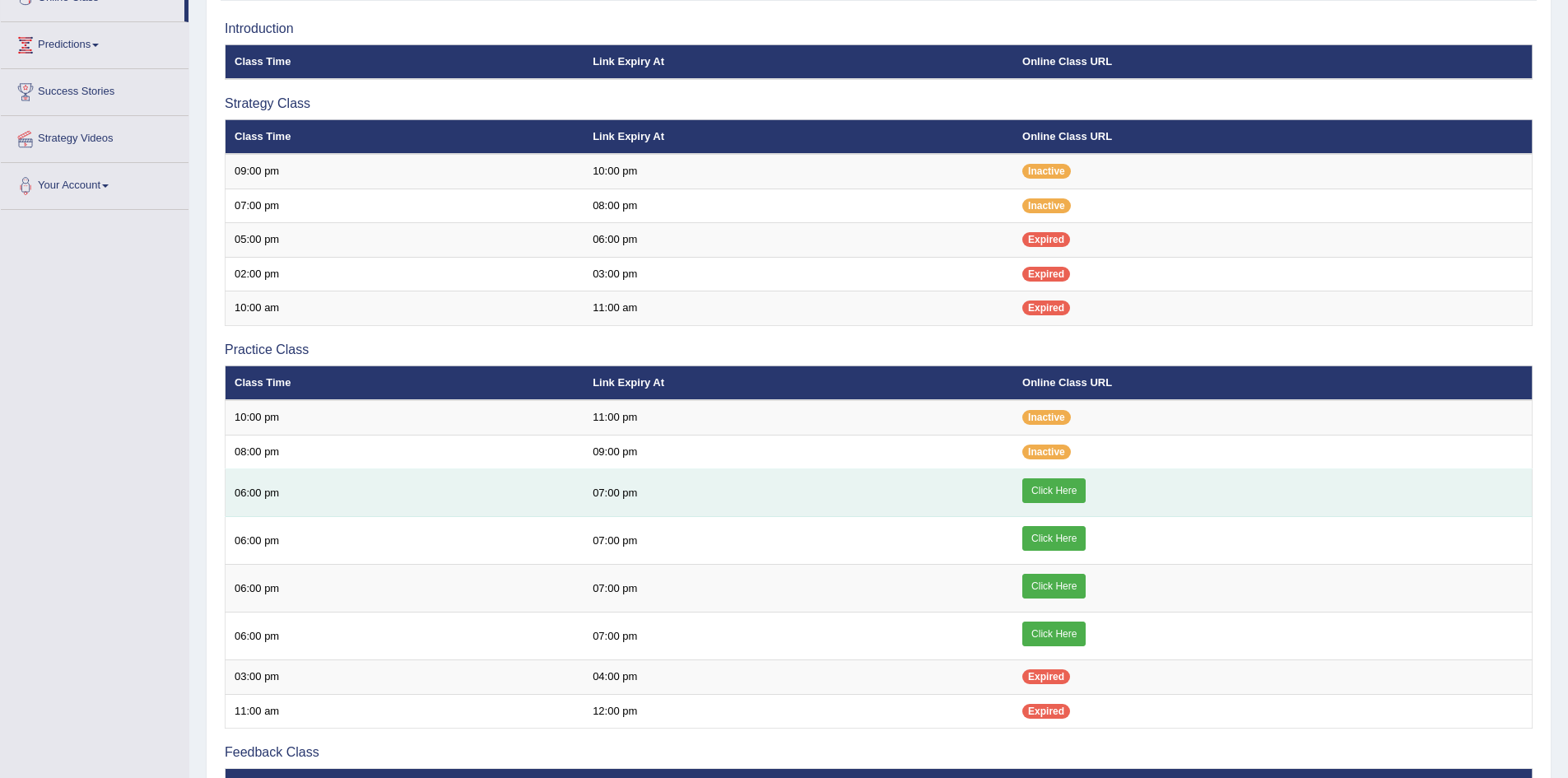
click at [1056, 485] on link "Click Here" at bounding box center [1054, 490] width 63 height 25
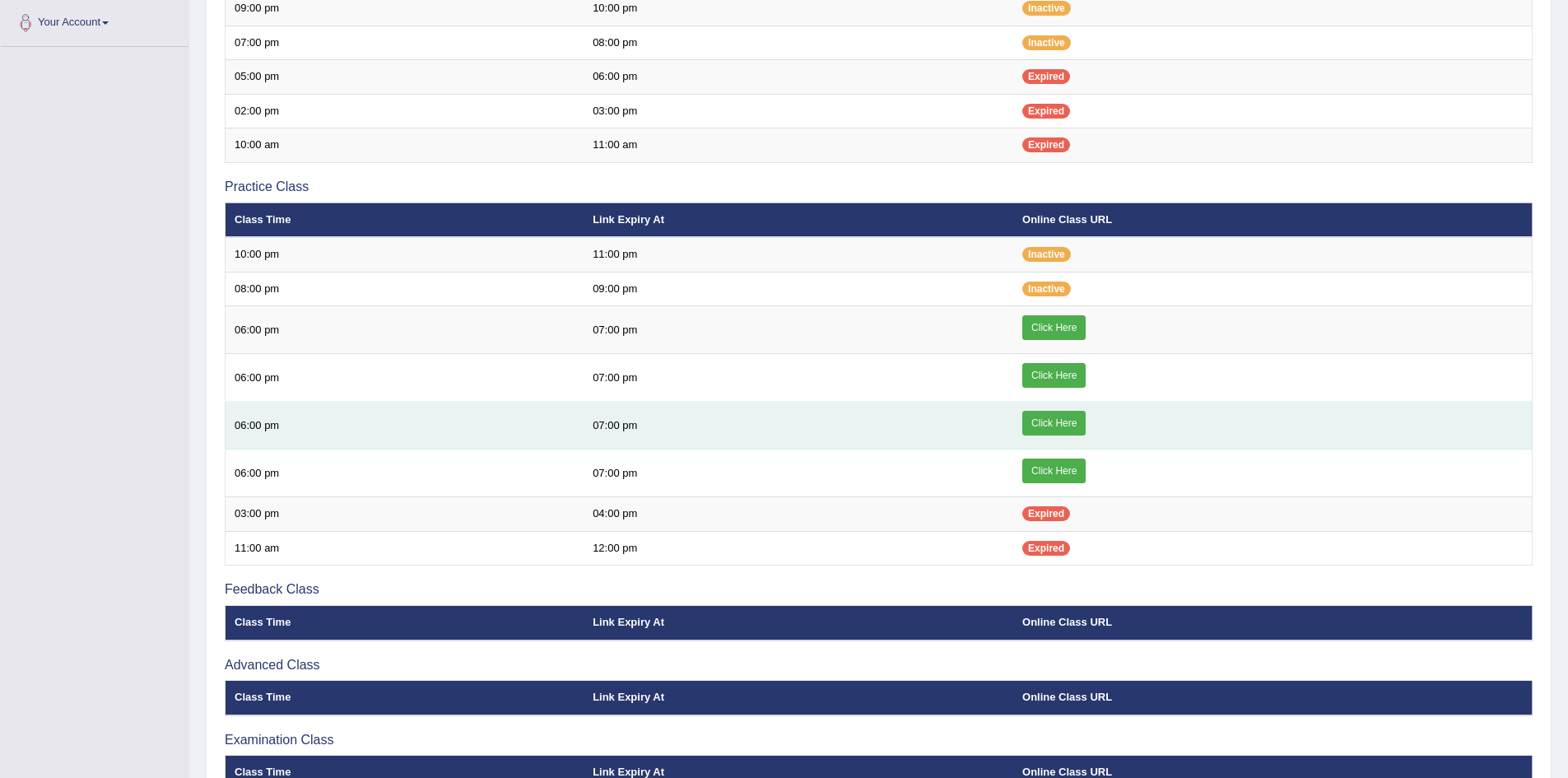
scroll to position [411, 0]
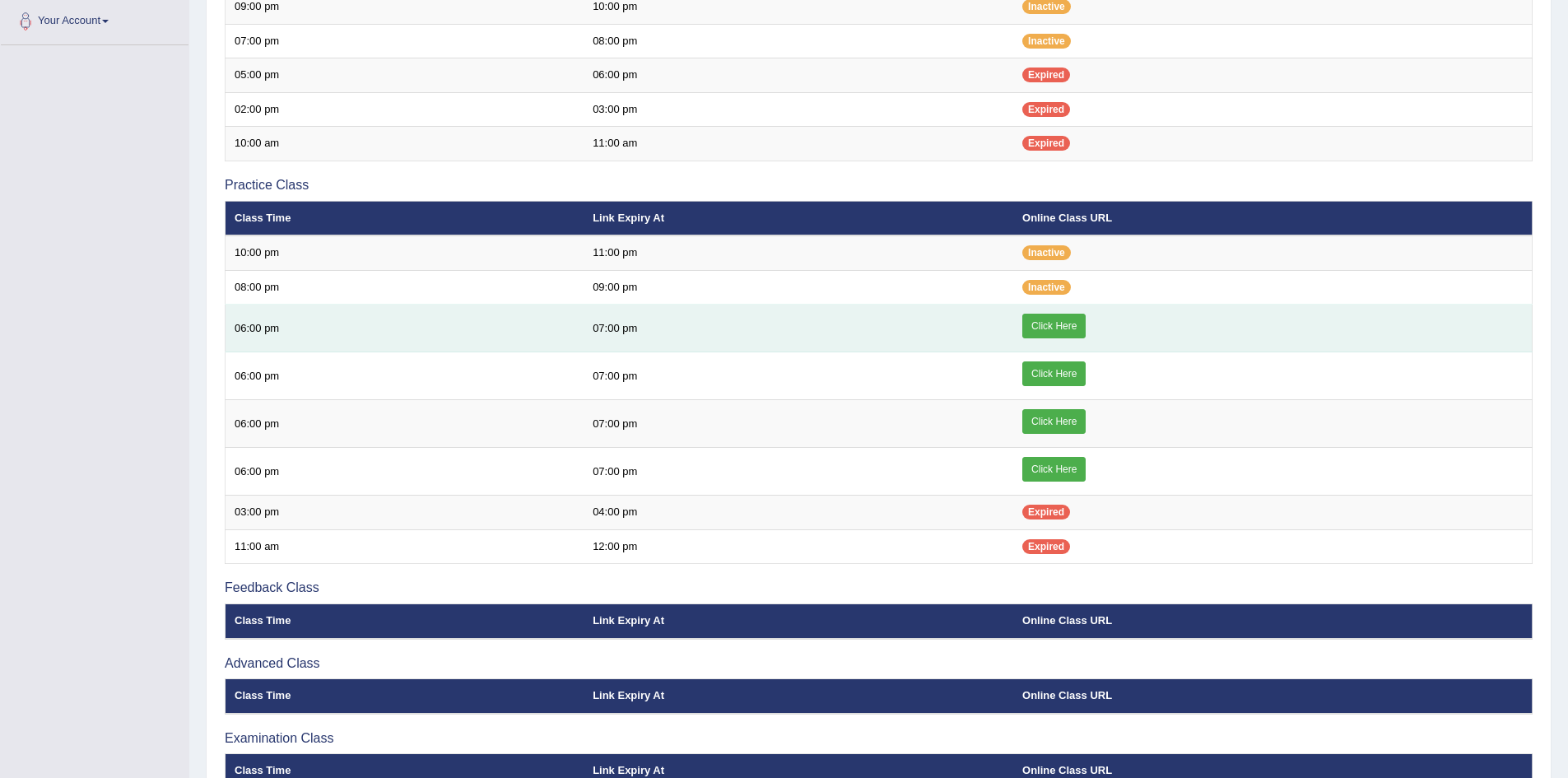
click at [1056, 324] on link "Click Here" at bounding box center [1054, 325] width 63 height 25
click at [1052, 323] on link "Click Here" at bounding box center [1054, 325] width 63 height 25
click at [1048, 317] on link "Click Here" at bounding box center [1054, 325] width 63 height 25
